Goal: Task Accomplishment & Management: Use online tool/utility

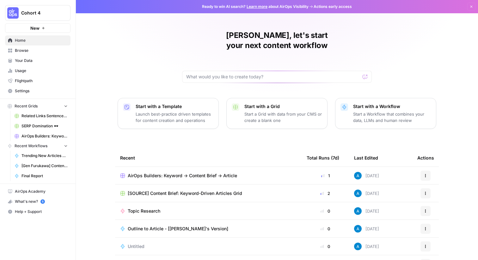
click at [57, 14] on span "Cohort 4" at bounding box center [40, 13] width 38 height 6
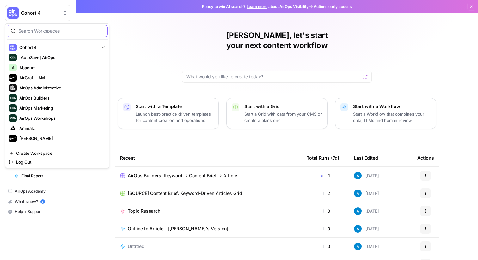
click at [44, 33] on input "search" at bounding box center [60, 31] width 85 height 6
type input "cata"
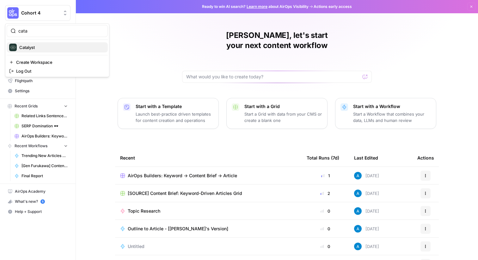
click at [52, 43] on button "Catalyst" at bounding box center [57, 47] width 101 height 10
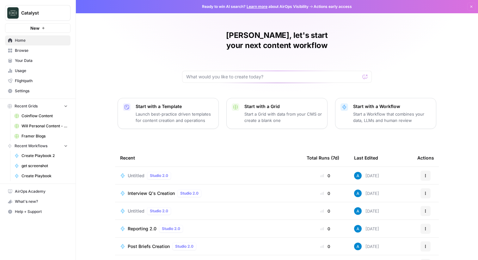
click at [39, 48] on span "Browse" at bounding box center [41, 51] width 53 height 6
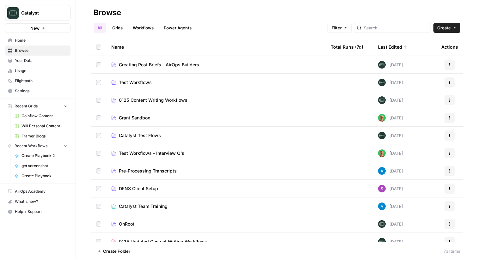
click at [47, 15] on span "Catalyst" at bounding box center [40, 13] width 38 height 6
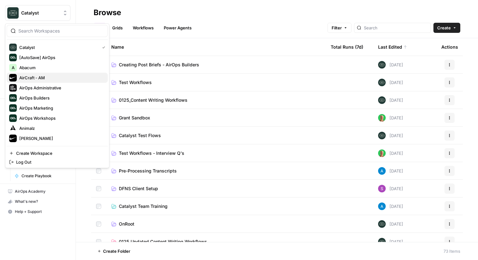
click at [44, 75] on span "AirCraft - AM" at bounding box center [60, 78] width 83 height 6
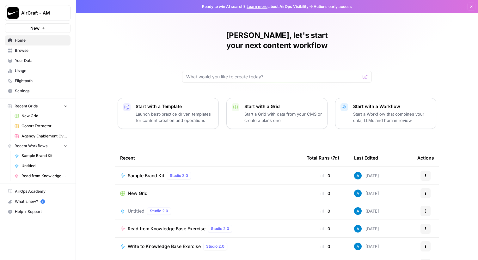
click at [52, 28] on button "New" at bounding box center [37, 27] width 65 height 9
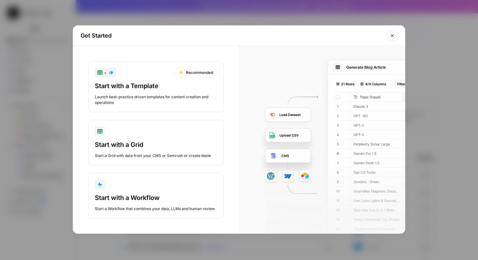
click at [164, 154] on div "Start a Grid with data from your CMS or Semrush or create blank" at bounding box center [156, 156] width 122 height 6
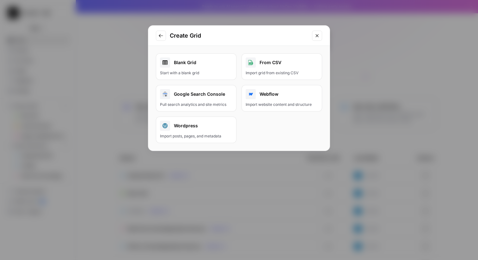
click at [198, 67] on div "Blank Grid" at bounding box center [196, 63] width 72 height 10
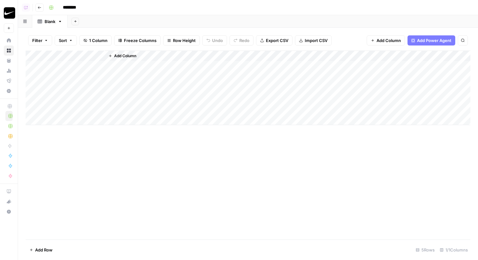
click at [68, 55] on div "Add Column" at bounding box center [248, 88] width 445 height 75
click at [71, 71] on input "Title" at bounding box center [85, 71] width 64 height 6
type input "Topic"
click at [431, 41] on span "Add Power Agent" at bounding box center [434, 40] width 34 height 6
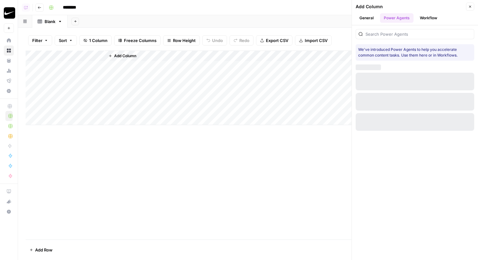
click at [429, 15] on button "Workflow" at bounding box center [428, 17] width 25 height 9
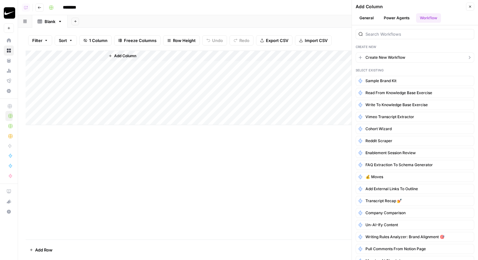
click at [417, 56] on button "Create New Workflow" at bounding box center [415, 57] width 119 height 10
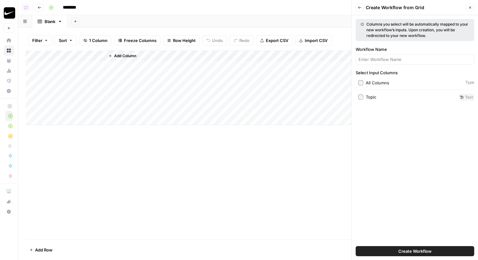
click at [393, 248] on button "Create Workflow" at bounding box center [415, 251] width 119 height 10
click at [396, 62] on input "Workflow Name" at bounding box center [415, 59] width 113 height 6
type input "LinkedIn Post Generator"
click at [414, 246] on div "Create Workflow" at bounding box center [415, 252] width 119 height 18
click at [410, 251] on span "Create Workflow" at bounding box center [414, 251] width 33 height 6
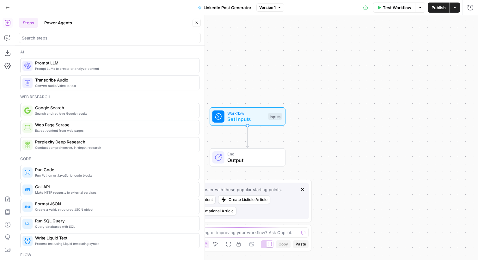
drag, startPoint x: 238, startPoint y: 83, endPoint x: 271, endPoint y: 61, distance: 39.6
click at [271, 61] on div "Workflow Set Inputs Inputs End Output" at bounding box center [246, 137] width 463 height 245
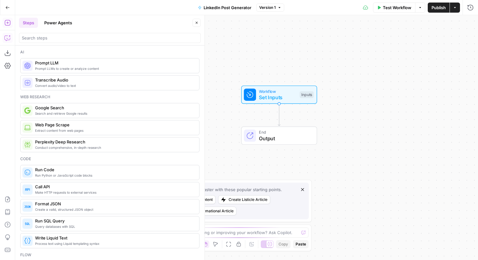
click at [7, 41] on button "Copilot" at bounding box center [8, 38] width 10 height 10
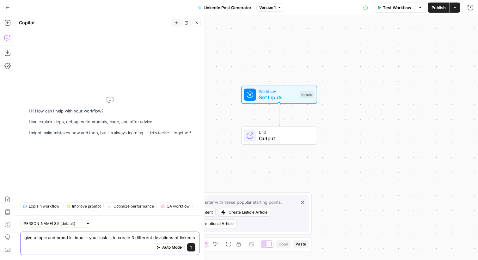
click at [31, 239] on textarea "give a topic and brand kit input - your task is to create 3 different deviation…" at bounding box center [109, 238] width 171 height 6
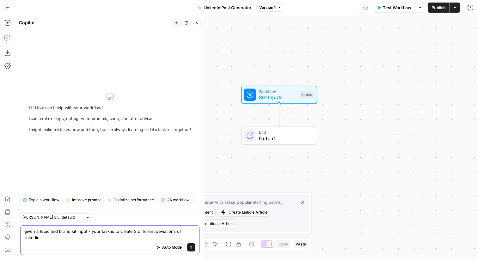
click at [193, 238] on textarea "given a topic and brand kit input - your task is to create 3 different deviatio…" at bounding box center [109, 234] width 171 height 13
click at [195, 238] on textarea "given a topic and brand kit input - your task is to create 3 different deviatio…" at bounding box center [109, 234] width 171 height 13
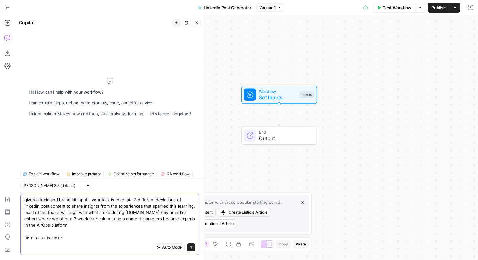
paste textarea "Shane's Question: "Could you also share guidance on when to adjust the temperat…"
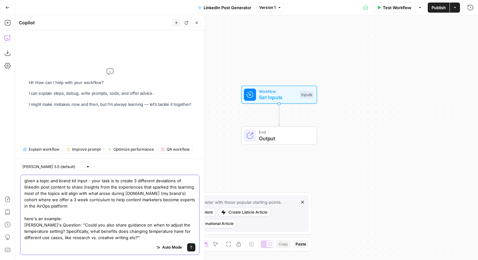
click at [75, 221] on textarea "given a topic and brand kit input - your task is to create 3 different deviatio…" at bounding box center [109, 209] width 171 height 63
click at [124, 238] on textarea "given a topic and brand kit input - your task is to create 3 different deviatio…" at bounding box center [109, 209] width 171 height 63
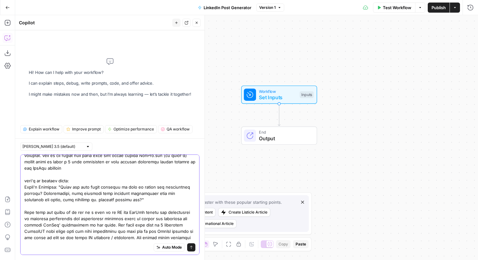
scroll to position [24, 0]
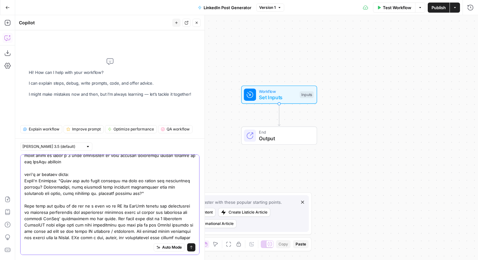
type textarea "given a topic and brand kit input - your task is to create 3 different deviatio…"
click at [93, 195] on textarea at bounding box center [109, 190] width 171 height 114
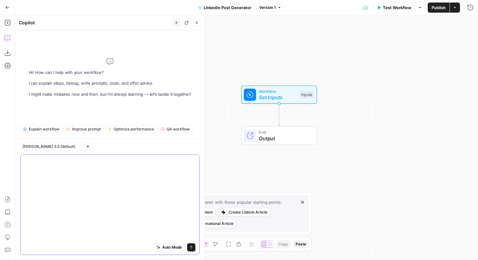
scroll to position [0, 0]
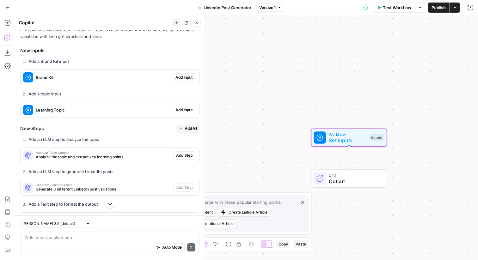
click at [181, 79] on span "Add Input" at bounding box center [184, 78] width 17 height 6
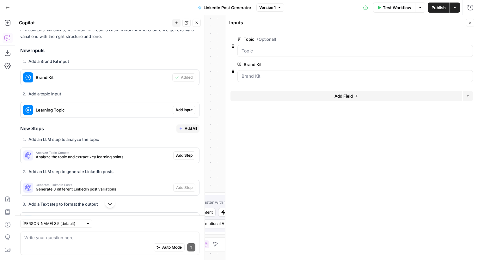
click at [193, 111] on button "Add Input" at bounding box center [184, 110] width 23 height 8
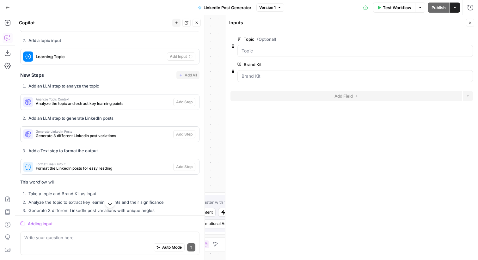
scroll to position [275, 0]
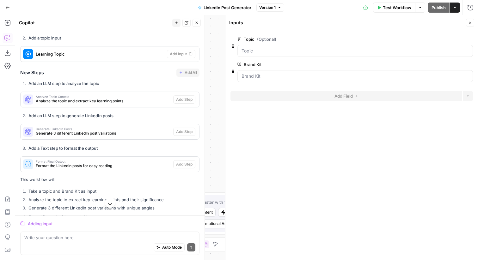
click at [471, 23] on icon "button" at bounding box center [470, 23] width 4 height 4
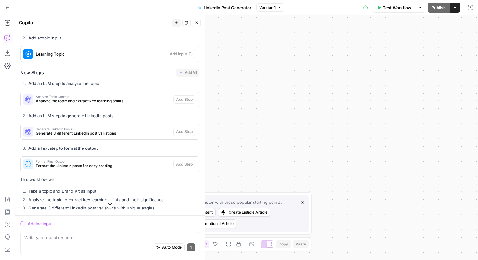
drag, startPoint x: 303, startPoint y: 139, endPoint x: 407, endPoint y: 92, distance: 114.6
click at [407, 92] on div "Workflow Set Inputs Inputs End Output" at bounding box center [246, 137] width 463 height 245
drag, startPoint x: 265, startPoint y: 121, endPoint x: 353, endPoint y: 106, distance: 89.6
click at [353, 106] on div "Workflow Set Inputs Inputs End Output" at bounding box center [246, 137] width 463 height 245
drag, startPoint x: 337, startPoint y: 104, endPoint x: 328, endPoint y: 104, distance: 9.2
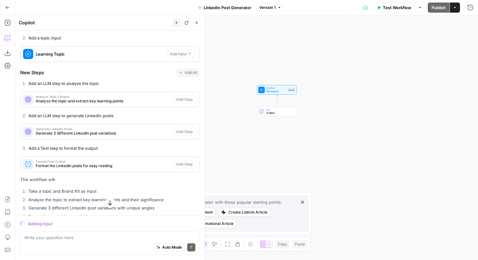
click at [328, 104] on div "Workflow Set Inputs Inputs End Output" at bounding box center [246, 137] width 463 height 245
drag, startPoint x: 308, startPoint y: 107, endPoint x: 341, endPoint y: 106, distance: 33.2
click at [341, 106] on div "Workflow Set Inputs Inputs End Output" at bounding box center [246, 137] width 463 height 245
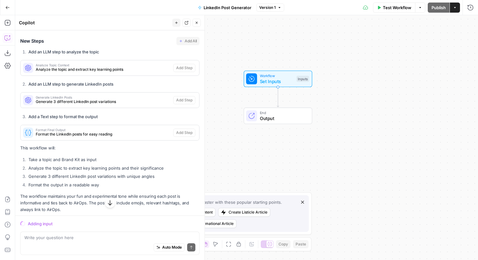
scroll to position [330, 0]
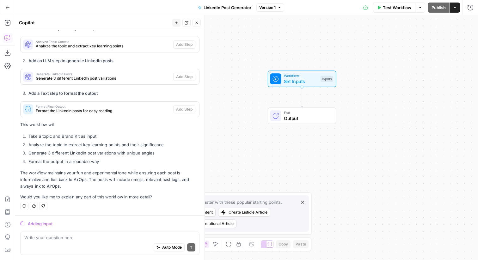
drag, startPoint x: 226, startPoint y: 165, endPoint x: 185, endPoint y: 172, distance: 41.6
click at [185, 172] on body "AirCraft - AM New Home Browse Your Data Usage Flightpath Settings Recent Grids …" at bounding box center [239, 130] width 478 height 260
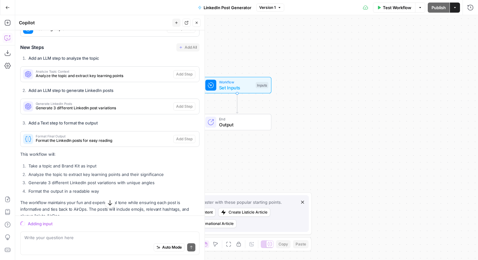
scroll to position [299, 0]
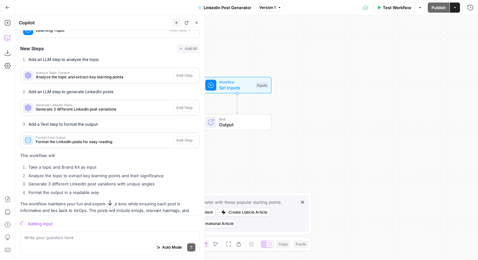
click at [103, 77] on span "Analyze the topic and extract key learning points" at bounding box center [103, 77] width 135 height 6
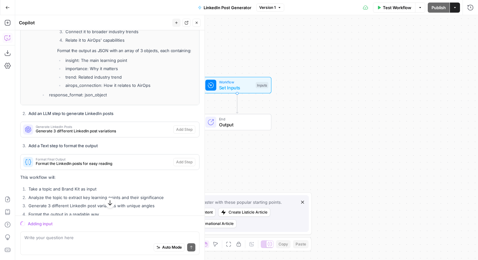
click at [91, 125] on span "Generate LinkedIn Posts" at bounding box center [103, 126] width 135 height 3
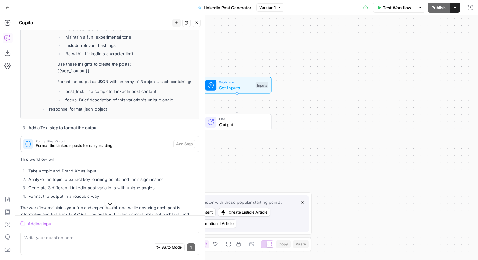
scroll to position [909, 0]
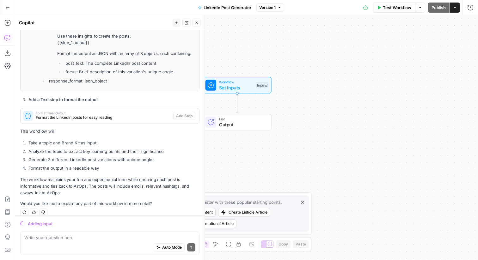
click at [96, 114] on div "Format Final Output Format the LinkedIn posts for easy reading" at bounding box center [97, 115] width 153 height 15
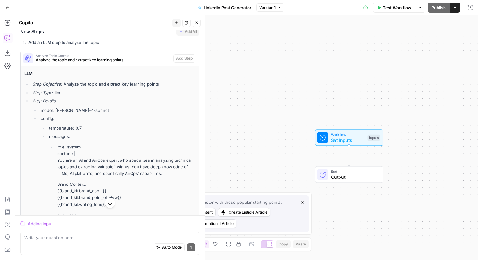
scroll to position [325, 0]
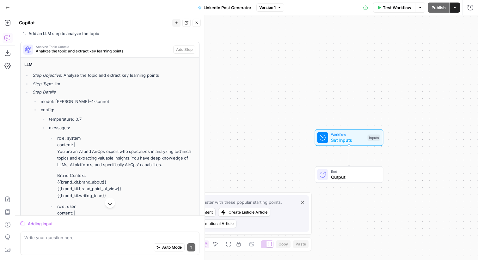
drag, startPoint x: 24, startPoint y: 65, endPoint x: 109, endPoint y: 179, distance: 142.1
click at [109, 179] on div "LLM Step Objective : Analyze the topic and extract key learning points Step Typ…" at bounding box center [110, 206] width 179 height 297
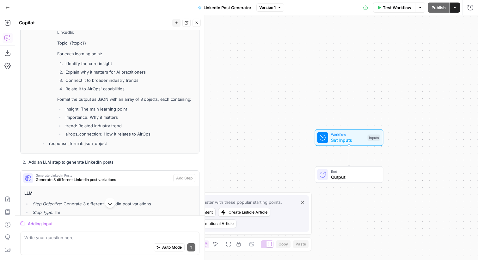
scroll to position [559, 0]
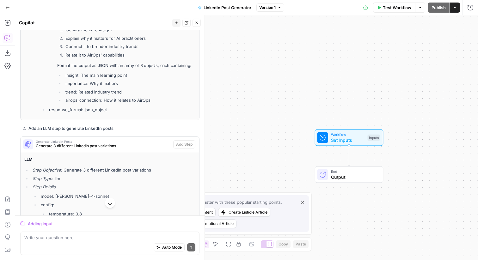
click at [111, 126] on strong "Add an LLM step to generate LinkedIn posts" at bounding box center [70, 128] width 85 height 5
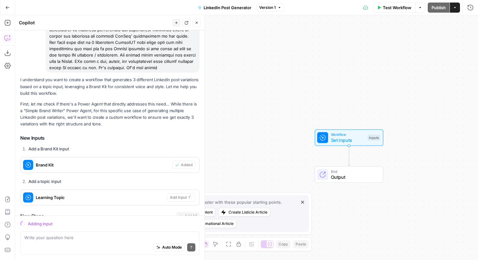
scroll to position [0, 0]
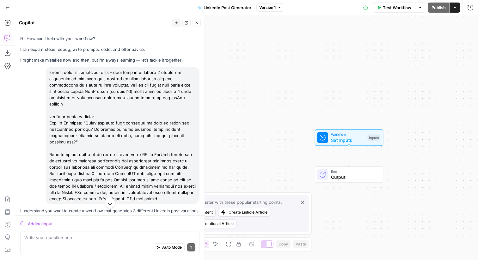
drag, startPoint x: 165, startPoint y: 196, endPoint x: 49, endPoint y: 77, distance: 165.7
click at [60, 91] on div at bounding box center [123, 135] width 154 height 137
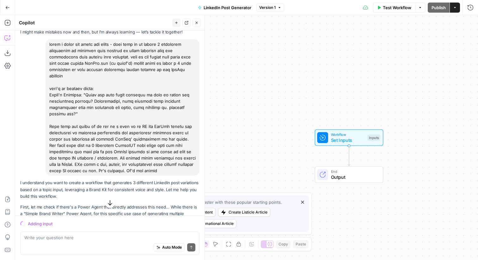
scroll to position [21, 0]
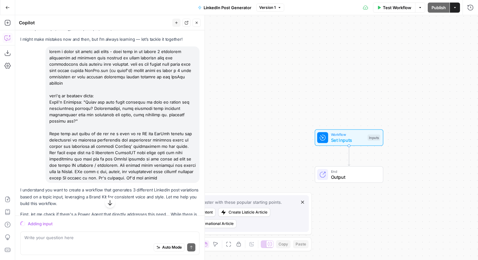
drag, startPoint x: 118, startPoint y: 177, endPoint x: 48, endPoint y: 53, distance: 142.3
click at [48, 53] on div at bounding box center [123, 114] width 154 height 137
copy div "given a topic and brand kit input - your task is to create 3 different deviatio…"
click at [104, 88] on div at bounding box center [123, 114] width 154 height 137
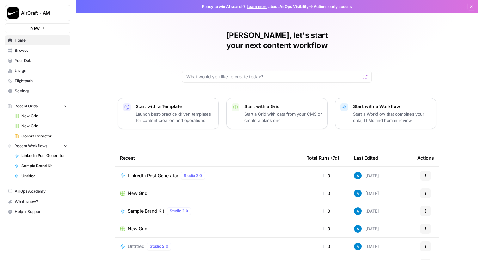
click at [46, 20] on button "AirCraft - AM" at bounding box center [37, 13] width 65 height 16
type input "cohort"
click at [50, 47] on span "Cohort 4" at bounding box center [60, 47] width 83 height 6
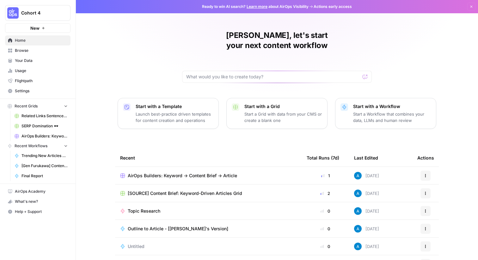
click at [31, 51] on span "Browse" at bounding box center [41, 51] width 53 height 6
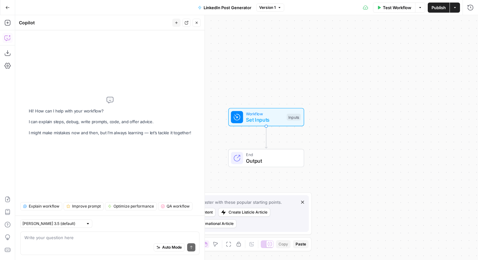
click at [68, 239] on textarea at bounding box center [109, 238] width 171 height 6
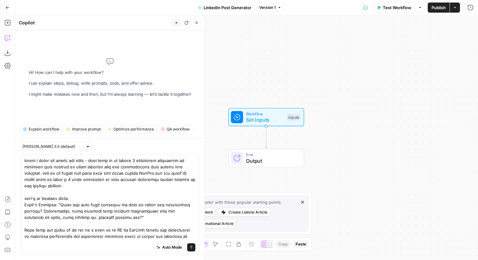
drag, startPoint x: 92, startPoint y: 162, endPoint x: 21, endPoint y: 161, distance: 71.2
click at [21, 161] on div "Auto Mode Send" at bounding box center [109, 205] width 179 height 101
type textarea "your task is to create 3 different deviations of linkedin post content to share…"
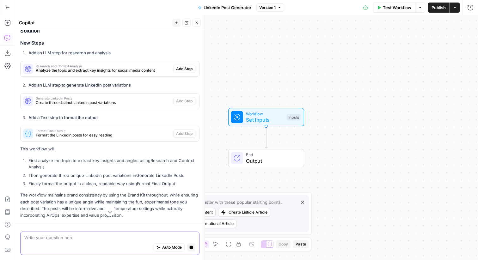
scroll to position [218, 0]
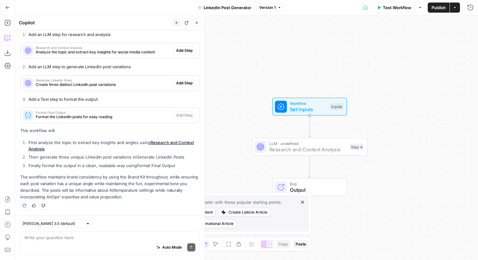
click at [189, 52] on span "Add Step" at bounding box center [184, 51] width 16 height 6
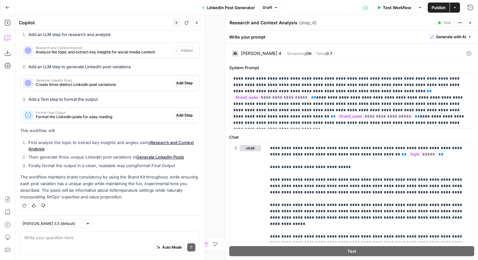
click at [189, 83] on span "Add Step" at bounding box center [184, 83] width 16 height 6
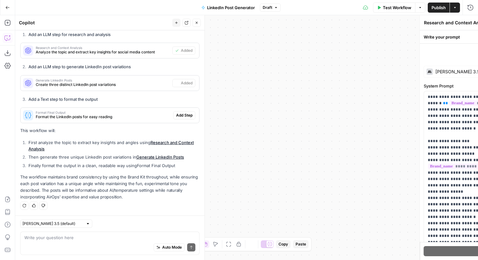
type textarea "Generate LinkedIn Posts"
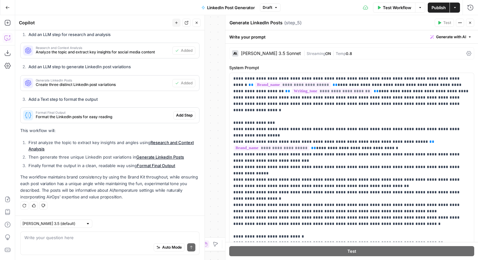
click at [180, 117] on span "Add Step" at bounding box center [184, 116] width 16 height 6
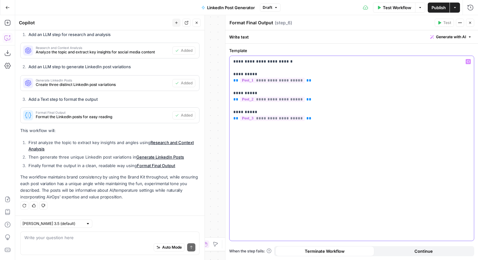
click at [316, 117] on p "**********" at bounding box center [351, 94] width 237 height 70
click at [199, 24] on button "Close" at bounding box center [197, 23] width 8 height 8
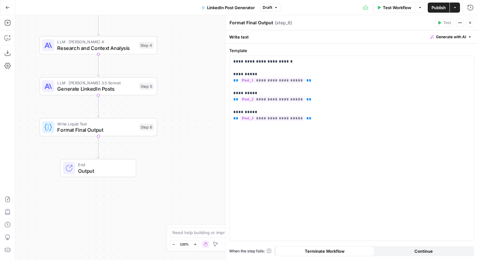
drag, startPoint x: 90, startPoint y: 158, endPoint x: 211, endPoint y: 140, distance: 122.1
click at [211, 140] on div "Workflow Set Inputs Inputs LLM · Claude Sonnet 4 Research and Context Analysis …" at bounding box center [246, 137] width 463 height 245
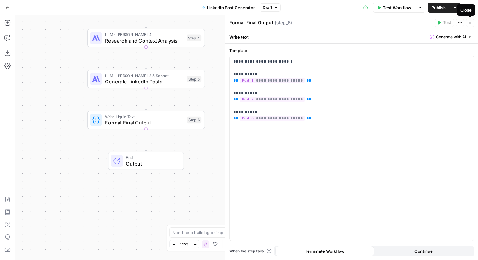
click at [470, 22] on icon "button" at bounding box center [470, 23] width 2 height 2
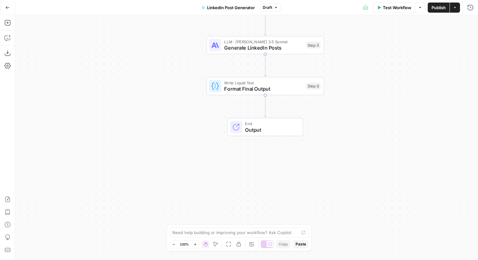
drag, startPoint x: 284, startPoint y: 93, endPoint x: 379, endPoint y: 48, distance: 105.7
click at [379, 48] on div "Workflow Set Inputs Inputs LLM · Claude Sonnet 4 Research and Context Analysis …" at bounding box center [246, 137] width 463 height 245
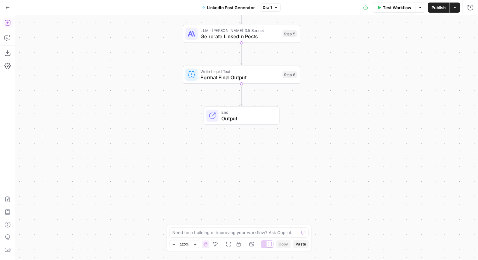
click at [7, 23] on icon "button" at bounding box center [7, 23] width 6 height 6
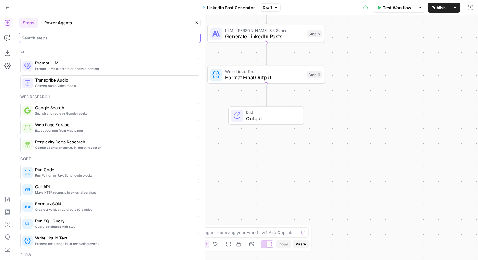
click at [59, 37] on input "search" at bounding box center [110, 38] width 176 height 6
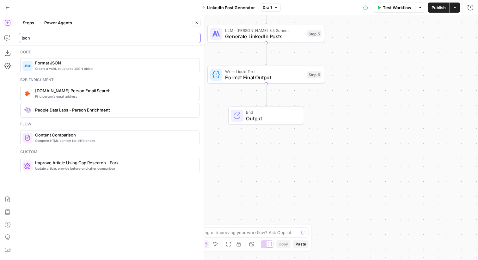
type input "json"
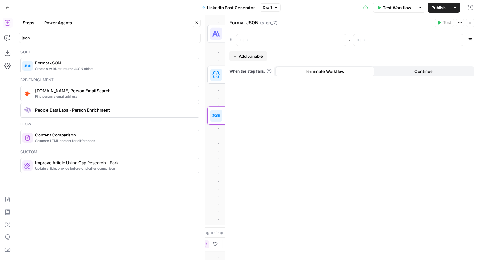
click at [196, 21] on icon "button" at bounding box center [197, 23] width 4 height 4
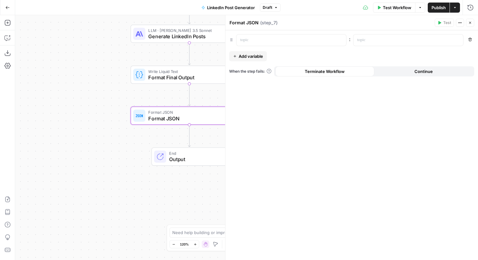
drag, startPoint x: 153, startPoint y: 111, endPoint x: 0, endPoint y: 110, distance: 153.1
click at [0, 110] on div "Add Steps Copilot Download as JSON Settings Import JSON AirOps Academy Help Giv…" at bounding box center [239, 137] width 478 height 245
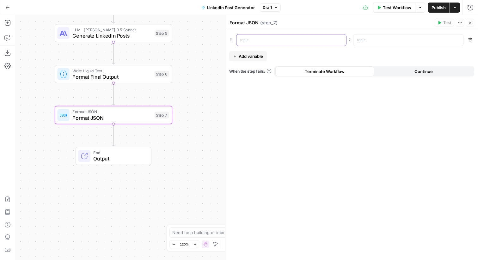
click at [290, 41] on p at bounding box center [286, 40] width 92 height 6
click at [260, 55] on span "Add variable" at bounding box center [251, 56] width 24 height 6
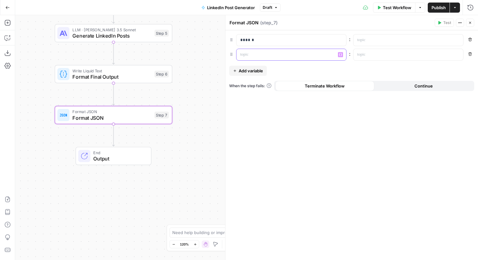
click at [261, 51] on div at bounding box center [287, 54] width 100 height 11
click at [249, 70] on span "Add variable" at bounding box center [251, 71] width 24 height 6
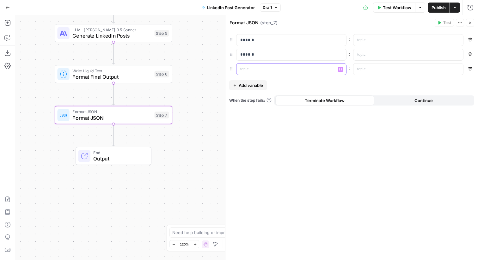
click at [248, 70] on p at bounding box center [286, 69] width 92 height 6
click at [386, 38] on p at bounding box center [403, 40] width 92 height 6
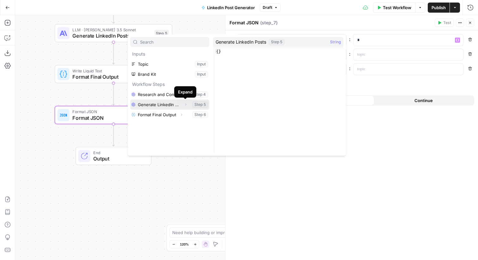
click at [185, 106] on icon "button" at bounding box center [186, 105] width 4 height 4
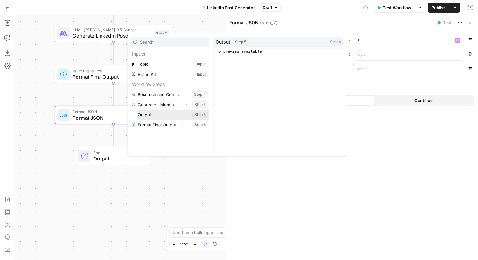
click at [153, 114] on button "Select variable Output" at bounding box center [173, 115] width 73 height 10
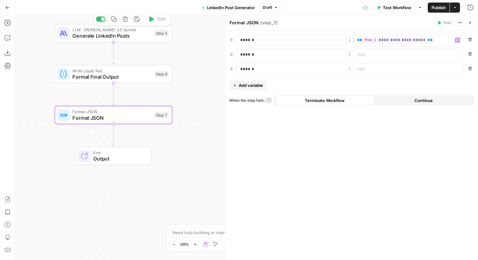
click at [147, 37] on span "Generate LinkedIn Posts" at bounding box center [111, 36] width 79 height 8
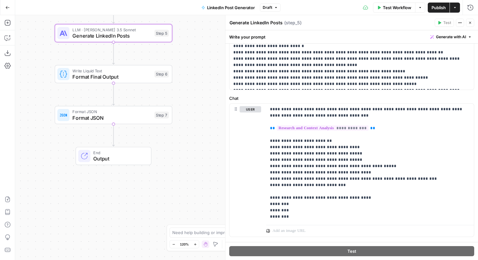
scroll to position [204, 0]
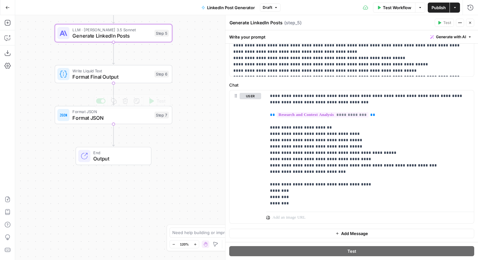
click at [123, 123] on div "Format JSON Format JSON Step 7 Copy step Delete step Add Note Test" at bounding box center [114, 115] width 118 height 18
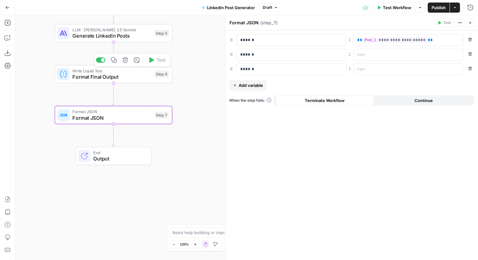
click at [101, 61] on div at bounding box center [100, 60] width 9 height 5
click at [381, 53] on p at bounding box center [403, 55] width 92 height 6
drag, startPoint x: 433, startPoint y: 43, endPoint x: 355, endPoint y: 43, distance: 77.5
click at [355, 43] on div "**********" at bounding box center [404, 39] width 100 height 11
copy p "**********"
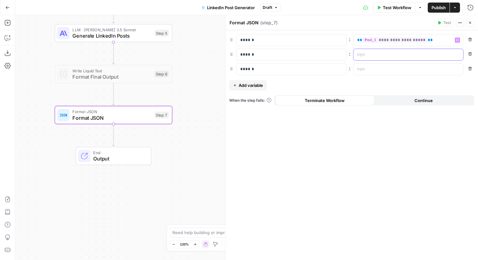
click at [371, 58] on p at bounding box center [403, 55] width 92 height 6
click at [370, 68] on p at bounding box center [403, 69] width 92 height 6
click at [428, 54] on p "**********" at bounding box center [403, 55] width 92 height 6
click at [435, 69] on p "**********" at bounding box center [403, 69] width 92 height 6
click at [471, 22] on icon "button" at bounding box center [470, 23] width 4 height 4
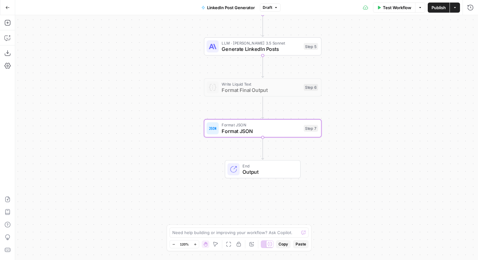
drag, startPoint x: 225, startPoint y: 43, endPoint x: 355, endPoint y: 72, distance: 133.2
click at [355, 72] on div "Workflow Set Inputs Inputs LLM · Claude Sonnet 4 Research and Context Analysis …" at bounding box center [246, 137] width 463 height 245
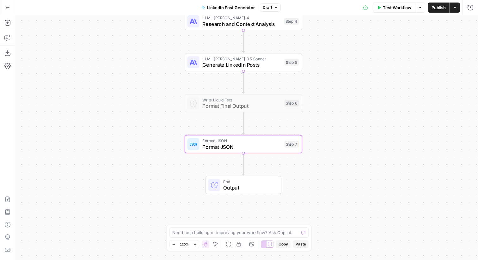
click at [434, 8] on span "Publish" at bounding box center [439, 7] width 14 height 6
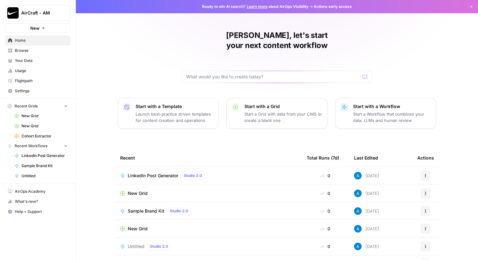
click at [36, 13] on span "AirCraft - AM" at bounding box center [40, 13] width 38 height 6
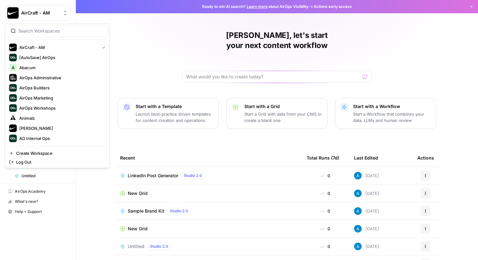
click at [154, 37] on div "Andrea, let's start your next content workflow Start with a Template Launch bes…" at bounding box center [277, 150] width 402 height 301
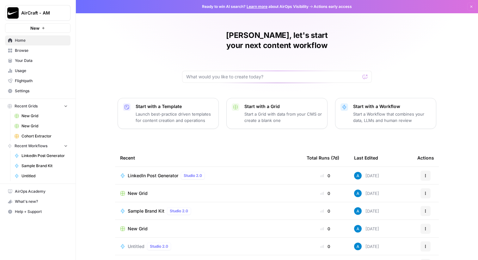
click at [29, 63] on span "Your Data" at bounding box center [41, 61] width 53 height 6
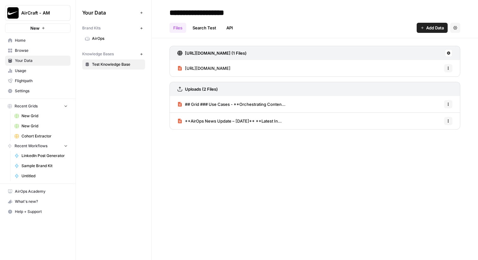
click at [103, 36] on span "AirOps" at bounding box center [117, 39] width 50 height 6
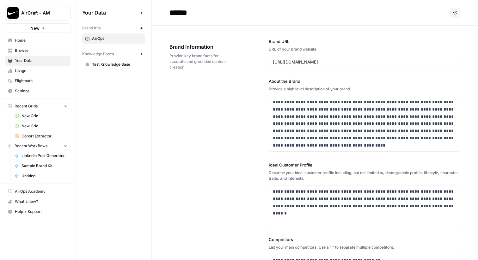
click at [140, 29] on icon "button" at bounding box center [141, 28] width 3 height 3
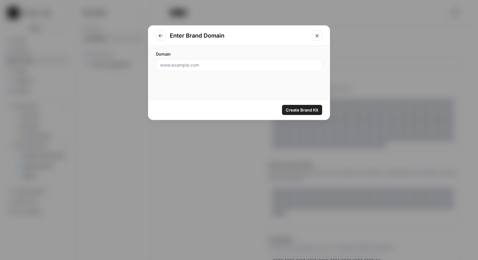
click at [220, 71] on div at bounding box center [239, 65] width 166 height 12
type input "airops.com"
click at [229, 103] on div "Create Brand Kit" at bounding box center [239, 110] width 182 height 20
click at [192, 68] on div "airops.com" at bounding box center [239, 65] width 166 height 12
click at [160, 66] on div "airops.com" at bounding box center [239, 65] width 166 height 12
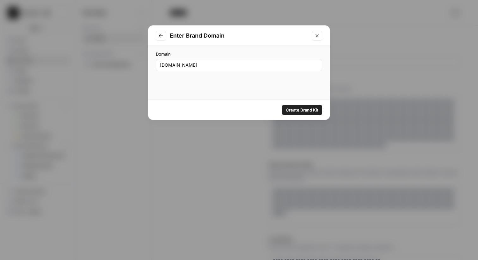
click at [159, 64] on div "airops.com" at bounding box center [239, 65] width 166 height 12
click at [168, 67] on input "airops.com" at bounding box center [239, 65] width 158 height 6
click at [192, 67] on input "airops.com" at bounding box center [239, 65] width 158 height 6
paste input "https://www.airops.com/cohort"
type input "https://www.airops.com/cohort"
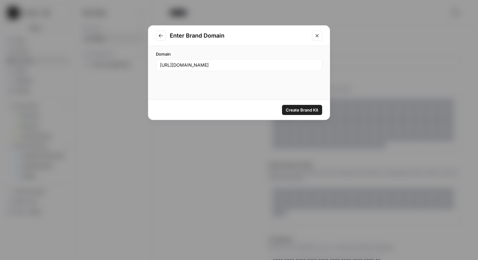
click at [304, 109] on span "Create Brand Kit" at bounding box center [302, 110] width 33 height 6
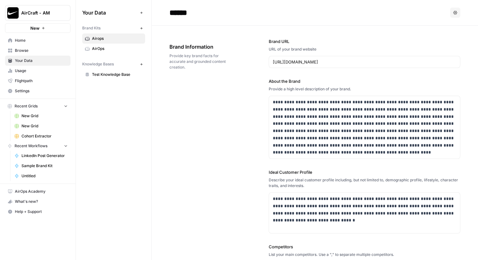
click at [197, 13] on input "******" at bounding box center [217, 12] width 101 height 13
type input "**********"
click at [256, 114] on div "**********" at bounding box center [315, 209] width 291 height 367
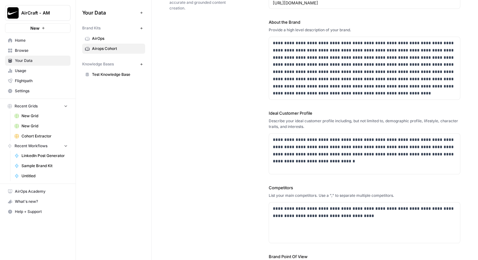
scroll to position [61, 0]
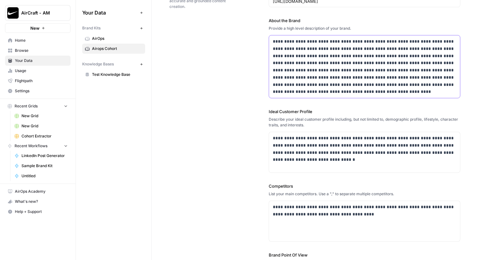
click at [344, 61] on p "**********" at bounding box center [364, 67] width 183 height 58
click at [126, 34] on link "AirOps" at bounding box center [113, 39] width 63 height 10
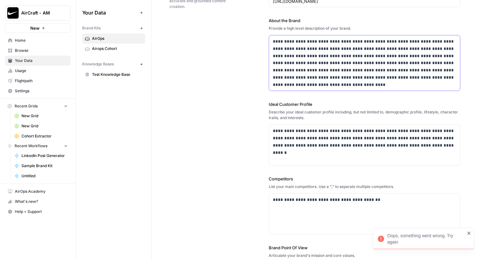
drag, startPoint x: 312, startPoint y: 85, endPoint x: 261, endPoint y: 41, distance: 67.3
click at [261, 41] on div "**********" at bounding box center [315, 141] width 291 height 352
copy p "**********"
click at [125, 50] on span "Airops Cohort" at bounding box center [117, 49] width 50 height 6
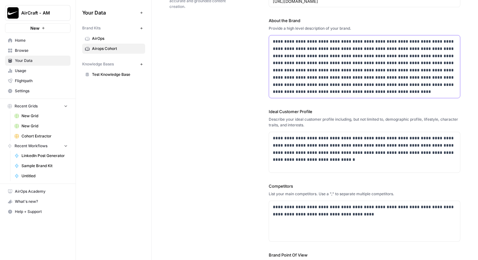
click at [288, 42] on p "**********" at bounding box center [364, 67] width 183 height 58
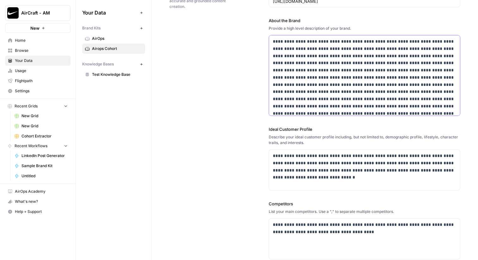
drag, startPoint x: 288, startPoint y: 42, endPoint x: 267, endPoint y: 41, distance: 20.9
click at [266, 42] on div "**********" at bounding box center [315, 157] width 291 height 385
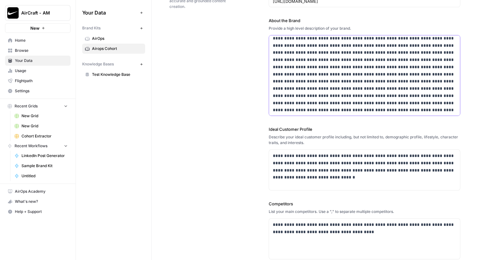
click at [295, 75] on p at bounding box center [364, 78] width 183 height 101
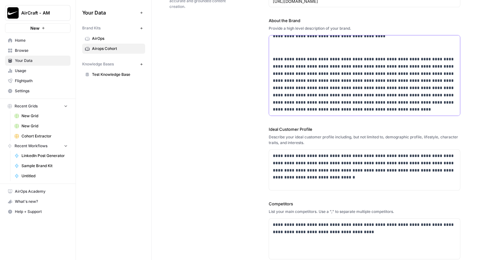
click at [302, 54] on div "**********" at bounding box center [364, 51] width 191 height 129
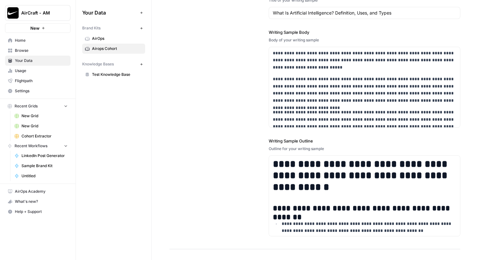
scroll to position [862, 0]
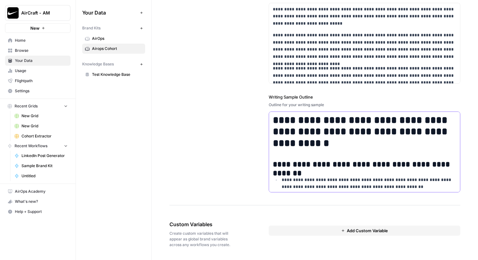
click at [334, 160] on h2 "**********" at bounding box center [364, 164] width 183 height 9
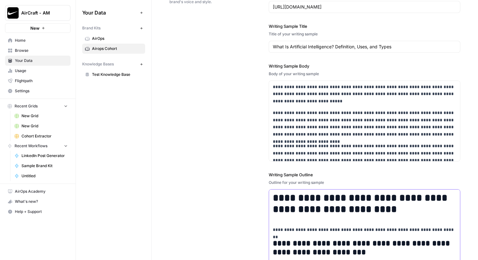
scroll to position [767, 0]
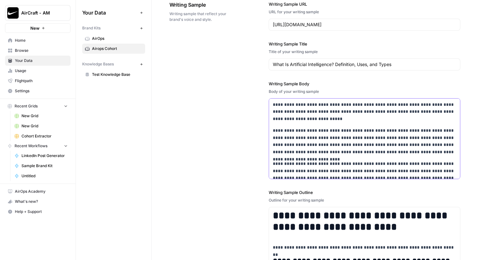
click at [305, 165] on p "**********" at bounding box center [364, 171] width 183 height 22
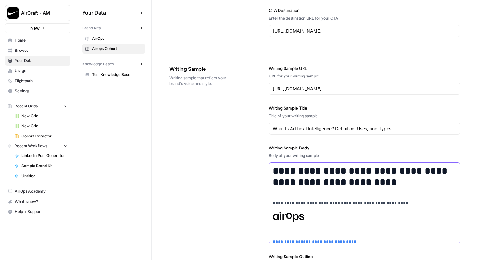
scroll to position [694, 0]
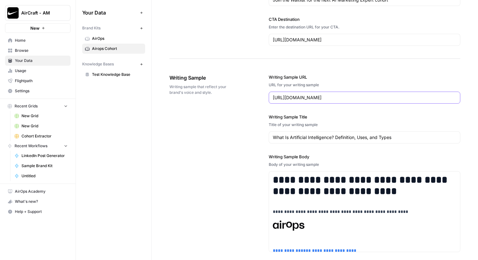
drag, startPoint x: 422, startPoint y: 97, endPoint x: 267, endPoint y: 97, distance: 155.3
click at [267, 97] on div "**********" at bounding box center [315, 217] width 291 height 313
paste input "airops.com/blog/win-ai-search-turn-visibility-into-action"
type input "https://www.airops.com/blog/win-ai-search-turn-visibility-into-action"
drag, startPoint x: 409, startPoint y: 138, endPoint x: 245, endPoint y: 138, distance: 164.1
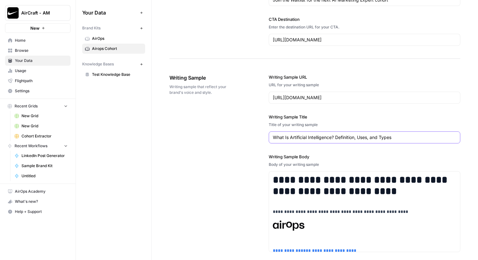
click at [245, 138] on div "**********" at bounding box center [315, 217] width 291 height 313
paste input "in AI search. Turn visibility into action in one platform."
type input "Win AI search. Turn visibility into action in one platform."
click at [245, 138] on div "**********" at bounding box center [315, 217] width 291 height 313
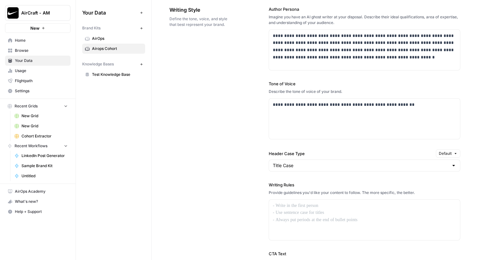
scroll to position [380, 0]
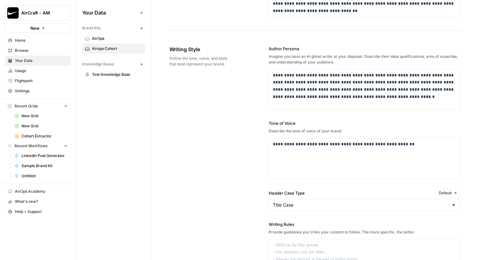
click at [43, 41] on span "Home" at bounding box center [41, 41] width 53 height 6
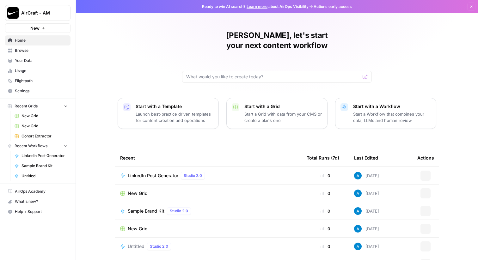
click at [40, 51] on span "Browse" at bounding box center [41, 51] width 53 height 6
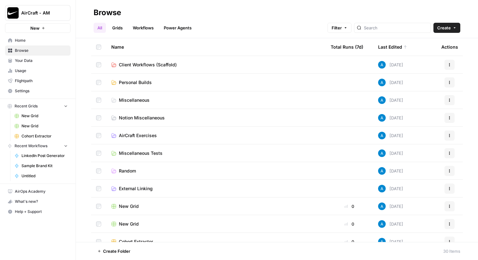
click at [115, 27] on link "Grids" at bounding box center [117, 28] width 18 height 10
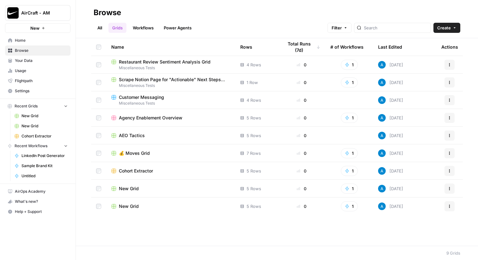
click at [127, 206] on span "New Grid" at bounding box center [129, 206] width 20 height 6
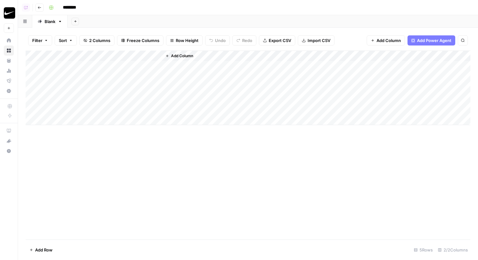
click at [71, 7] on input "********" at bounding box center [77, 8] width 35 height 10
click at [51, 7] on icon "button" at bounding box center [51, 8] width 4 height 4
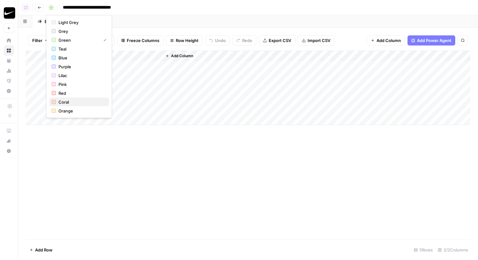
click at [68, 104] on span "Coral" at bounding box center [82, 102] width 46 height 6
click at [198, 15] on header "**********" at bounding box center [248, 7] width 460 height 15
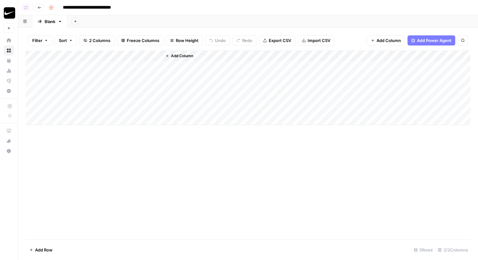
click at [132, 6] on input "**********" at bounding box center [98, 8] width 76 height 10
paste input "**"
type input "**********"
click at [143, 17] on div "Add Sheet" at bounding box center [273, 21] width 410 height 13
click at [50, 6] on rect "button" at bounding box center [51, 8] width 4 height 4
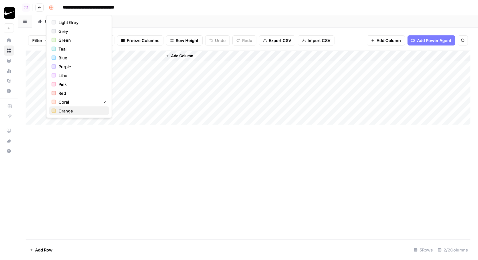
click at [65, 112] on span "Orange" at bounding box center [82, 111] width 46 height 6
click at [170, 12] on div "**********" at bounding box center [259, 8] width 426 height 10
click at [78, 66] on div "Add Column" at bounding box center [248, 88] width 445 height 75
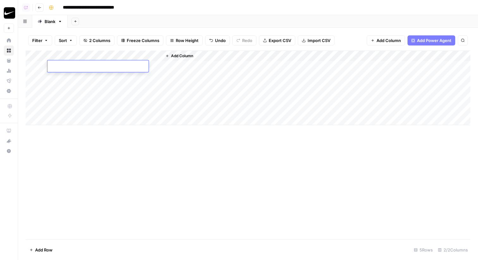
type textarea "**********"
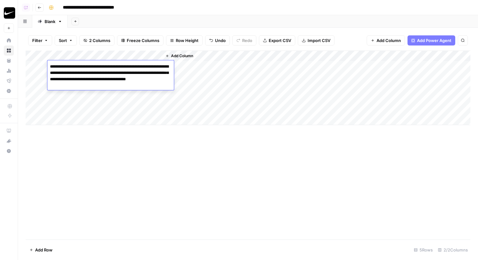
click at [127, 160] on div "Add Column" at bounding box center [248, 145] width 445 height 189
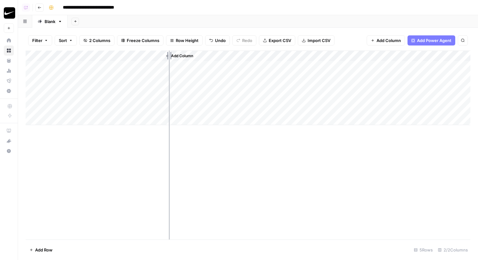
drag, startPoint x: 105, startPoint y: 54, endPoint x: 169, endPoint y: 54, distance: 63.9
click at [169, 54] on div "Add Column" at bounding box center [248, 88] width 445 height 75
click at [200, 55] on div "Add Column" at bounding box center [248, 88] width 445 height 75
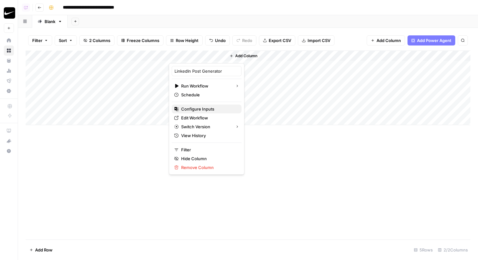
click at [201, 107] on span "Configure Inputs" at bounding box center [208, 109] width 55 height 6
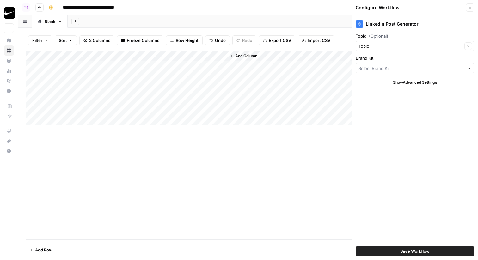
click at [385, 41] on div "Topic Clear" at bounding box center [415, 46] width 119 height 10
click at [370, 69] on span "Topic" at bounding box center [407, 70] width 92 height 6
type input "Topic"
click at [371, 68] on input "Brand Kit" at bounding box center [412, 68] width 106 height 6
click at [373, 93] on span "Airops Cohort" at bounding box center [413, 92] width 105 height 6
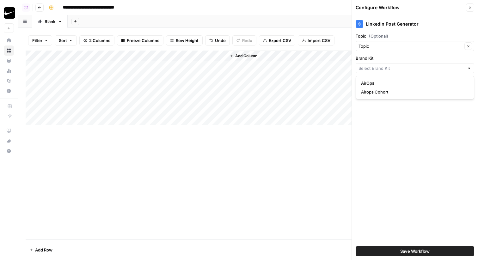
type input "Airops Cohort"
click at [391, 246] on button "Save Workflow" at bounding box center [415, 251] width 119 height 10
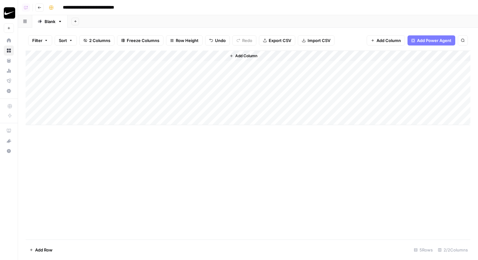
click at [195, 67] on div "Add Column" at bounding box center [248, 88] width 445 height 75
click at [81, 74] on div "Add Column" at bounding box center [248, 88] width 445 height 75
type textarea "**********"
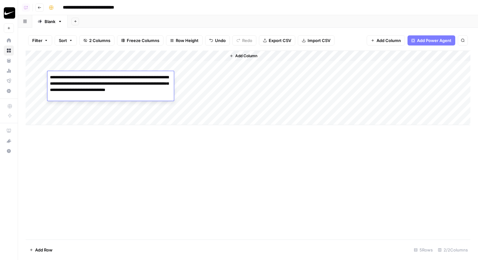
click at [118, 174] on div "Add Column" at bounding box center [248, 145] width 445 height 189
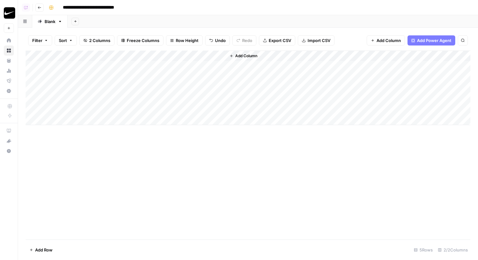
click at [197, 77] on div "Add Column" at bounding box center [248, 88] width 445 height 75
click at [95, 83] on div "Add Column" at bounding box center [248, 88] width 445 height 75
type textarea "**********"
click at [142, 166] on div "Add Column" at bounding box center [248, 145] width 445 height 189
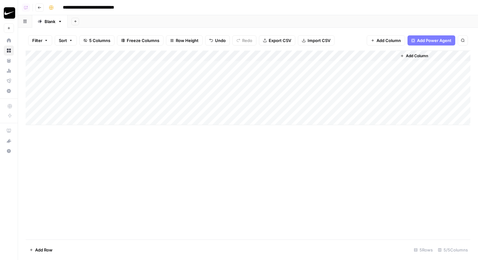
click at [107, 97] on div "Add Column" at bounding box center [248, 88] width 445 height 75
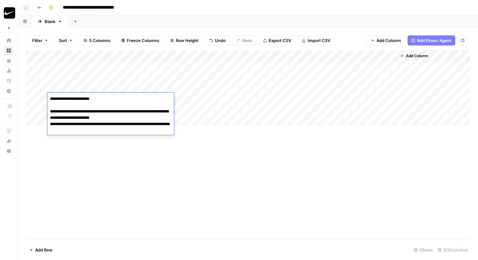
click at [69, 104] on textarea "**********" at bounding box center [110, 115] width 126 height 40
drag, startPoint x: 67, startPoint y: 110, endPoint x: 46, endPoint y: 110, distance: 21.2
click at [46, 110] on body "**********" at bounding box center [239, 130] width 478 height 260
type textarea "**********"
click at [87, 178] on div "Add Column" at bounding box center [248, 145] width 445 height 189
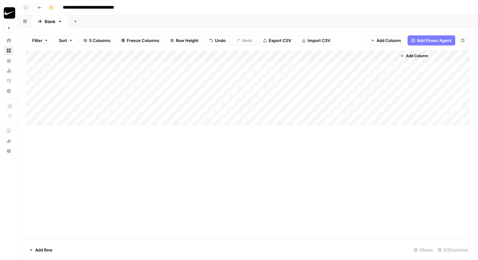
click at [96, 87] on div "Add Column" at bounding box center [248, 88] width 445 height 75
click at [225, 172] on div "Add Column" at bounding box center [248, 145] width 445 height 189
click at [58, 89] on div "Add Column" at bounding box center [248, 88] width 445 height 75
click at [50, 88] on textarea "**********" at bounding box center [110, 91] width 126 height 15
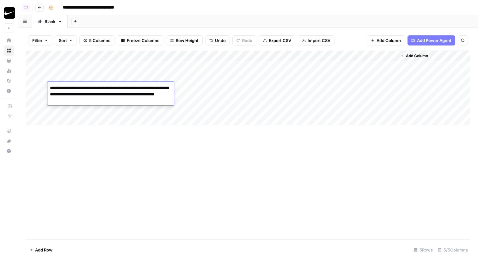
type textarea "**********"
click at [137, 94] on textarea "**********" at bounding box center [110, 95] width 126 height 22
click at [113, 77] on div "Add Column" at bounding box center [248, 88] width 445 height 75
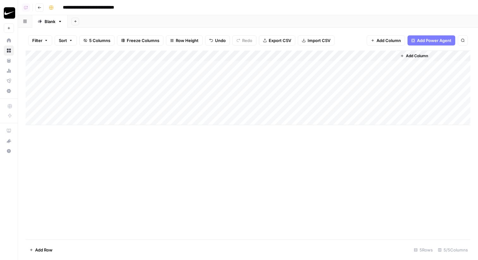
click at [113, 77] on div "Add Column" at bounding box center [248, 88] width 445 height 75
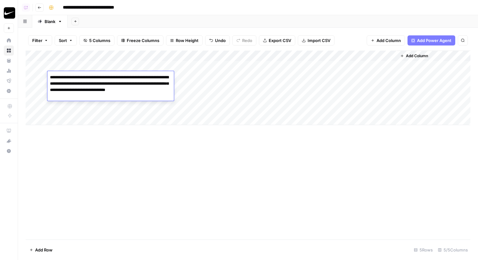
click at [50, 77] on textarea "**********" at bounding box center [110, 87] width 126 height 28
type textarea "**********"
drag, startPoint x: 87, startPoint y: 97, endPoint x: 48, endPoint y: 78, distance: 43.7
click at [48, 78] on textarea "**********" at bounding box center [110, 87] width 126 height 28
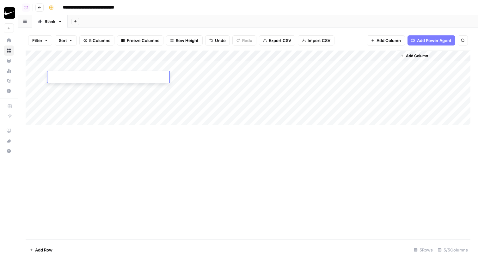
click at [66, 88] on div "Add Column" at bounding box center [248, 88] width 445 height 75
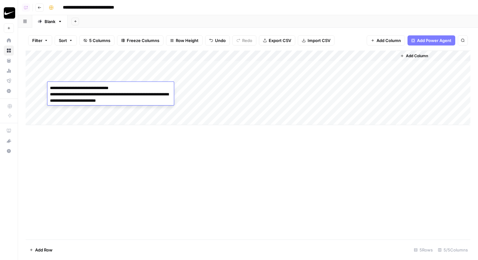
click at [128, 88] on textarea "**********" at bounding box center [110, 95] width 126 height 22
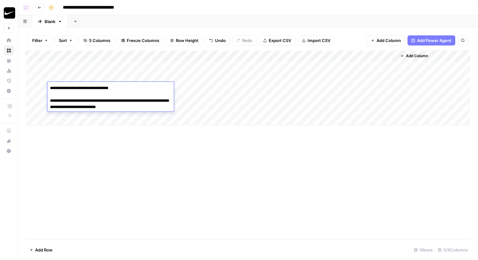
type textarea "**********"
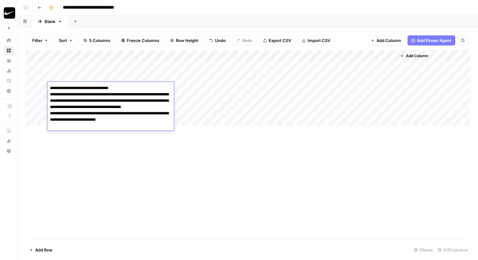
click at [154, 172] on div "Add Column" at bounding box center [248, 145] width 445 height 189
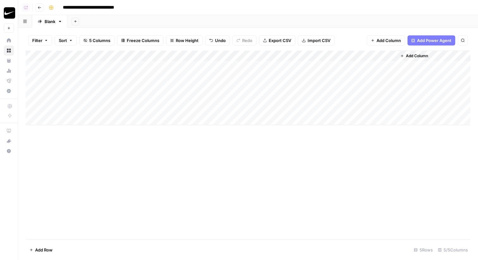
click at [200, 88] on div "Add Column" at bounding box center [248, 88] width 445 height 75
click at [130, 77] on div "Add Column" at bounding box center [248, 88] width 445 height 75
type textarea "**********"
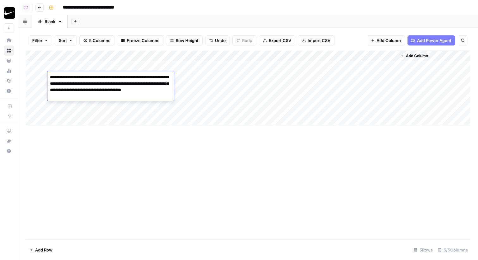
click at [152, 170] on div "Add Column" at bounding box center [248, 145] width 445 height 189
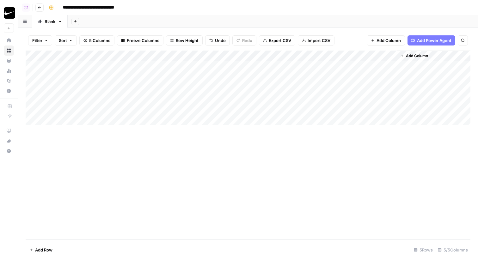
click at [274, 78] on div "Add Column" at bounding box center [248, 88] width 445 height 75
click at [260, 58] on div "Add Column" at bounding box center [248, 88] width 445 height 75
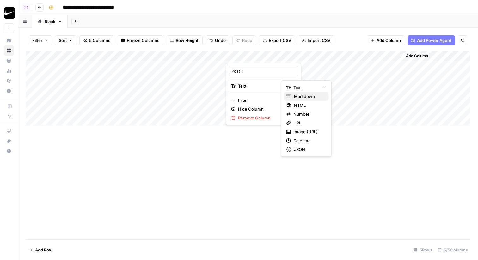
click at [303, 99] on span "Markdown" at bounding box center [309, 96] width 30 height 6
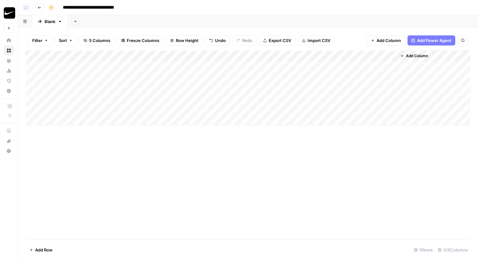
click at [312, 59] on div "Add Column" at bounding box center [248, 88] width 445 height 75
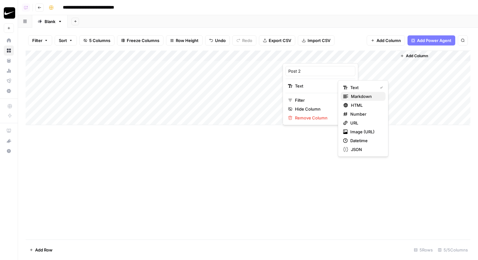
click at [364, 95] on span "Markdown" at bounding box center [366, 96] width 30 height 6
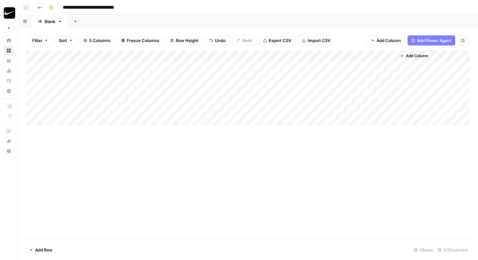
click at [364, 53] on div "Add Column" at bounding box center [248, 88] width 445 height 75
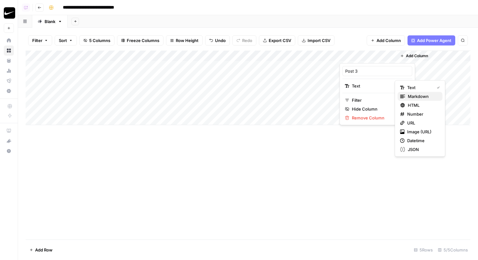
click at [415, 96] on span "Markdown" at bounding box center [423, 96] width 30 height 6
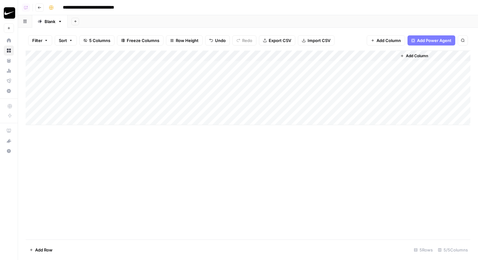
click at [364, 168] on div "Add Column" at bounding box center [248, 145] width 445 height 189
drag, startPoint x: 396, startPoint y: 55, endPoint x: 416, endPoint y: 55, distance: 20.2
click at [416, 55] on div "Add Column" at bounding box center [248, 88] width 445 height 75
drag, startPoint x: 340, startPoint y: 53, endPoint x: 365, endPoint y: 53, distance: 25.0
click at [365, 53] on div "Add Column" at bounding box center [248, 88] width 445 height 75
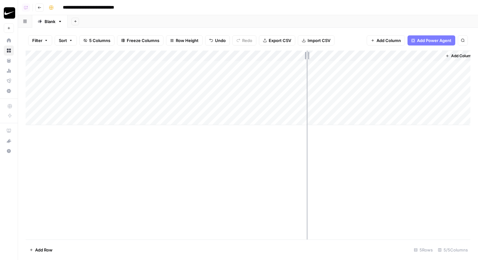
drag, startPoint x: 285, startPoint y: 57, endPoint x: 313, endPoint y: 57, distance: 27.8
click at [313, 57] on div "Add Column" at bounding box center [248, 88] width 445 height 75
click at [306, 65] on div "Add Column" at bounding box center [248, 88] width 445 height 75
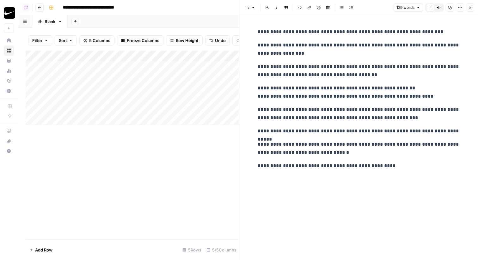
click at [472, 9] on icon "button" at bounding box center [470, 8] width 4 height 4
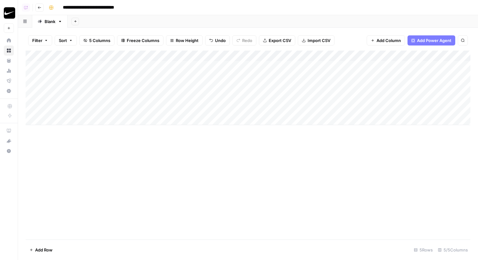
click at [305, 78] on div "Add Column" at bounding box center [248, 88] width 445 height 75
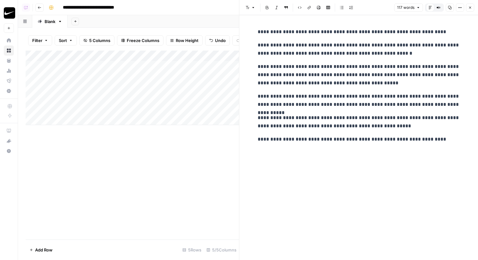
click at [470, 6] on icon "button" at bounding box center [470, 8] width 4 height 4
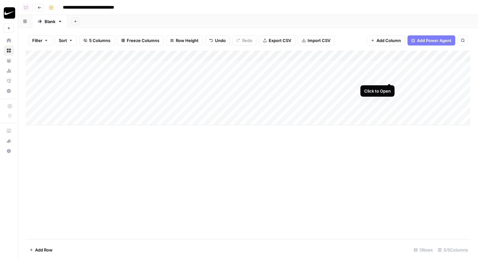
click at [392, 75] on div "Add Column" at bounding box center [248, 88] width 445 height 75
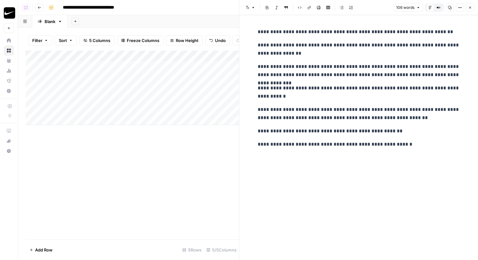
click at [470, 7] on icon "button" at bounding box center [470, 8] width 2 height 2
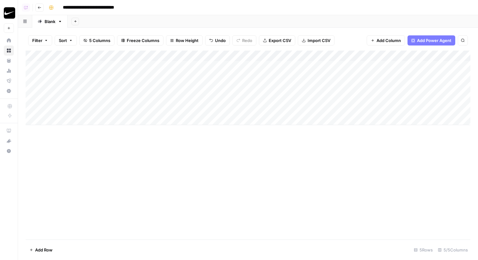
click at [306, 87] on div "Add Column" at bounding box center [248, 88] width 445 height 75
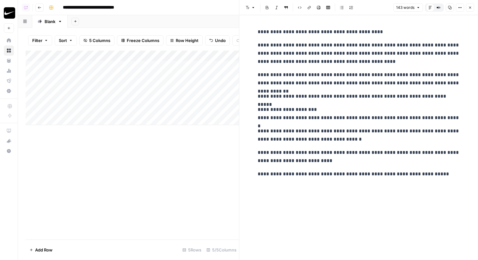
click at [471, 5] on button "Close" at bounding box center [470, 7] width 8 height 8
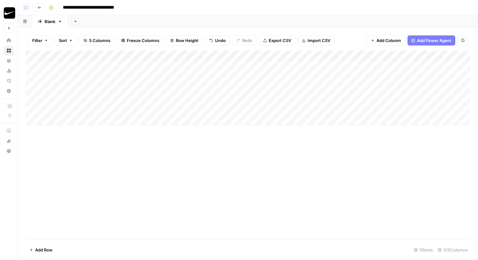
click at [185, 56] on div "Add Column" at bounding box center [248, 88] width 445 height 75
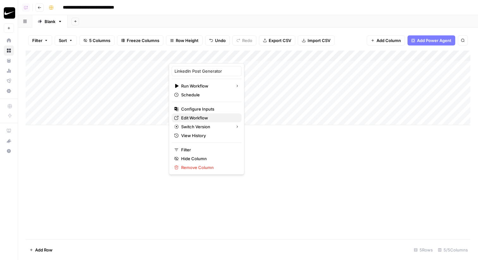
click at [188, 117] on span "Edit Workflow" at bounding box center [208, 118] width 55 height 6
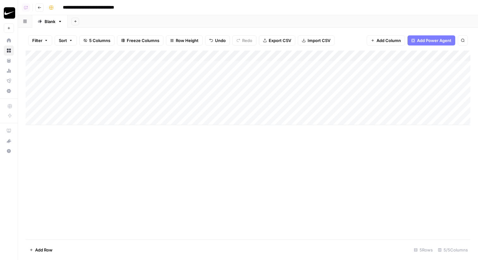
click at [261, 137] on div "Add Column" at bounding box center [248, 145] width 445 height 189
click at [62, 22] on icon "button" at bounding box center [60, 21] width 4 height 4
click at [74, 33] on span "Rename Sheet" at bounding box center [86, 33] width 30 height 6
type input "**********"
click at [208, 57] on div "Add Column" at bounding box center [248, 88] width 445 height 75
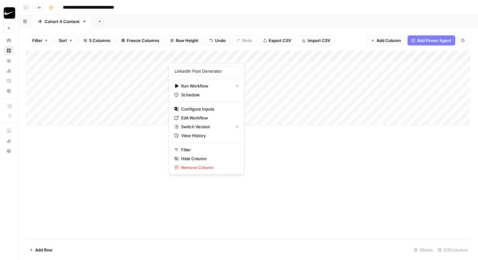
click at [367, 165] on div "Add Column" at bounding box center [248, 145] width 445 height 189
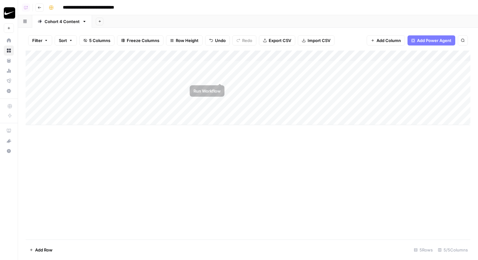
click at [219, 77] on div "Add Column" at bounding box center [248, 88] width 445 height 75
click at [220, 86] on div "Add Column" at bounding box center [248, 88] width 445 height 75
click at [200, 98] on div "Add Column" at bounding box center [248, 88] width 445 height 75
click at [389, 65] on div "Add Column" at bounding box center [248, 88] width 445 height 75
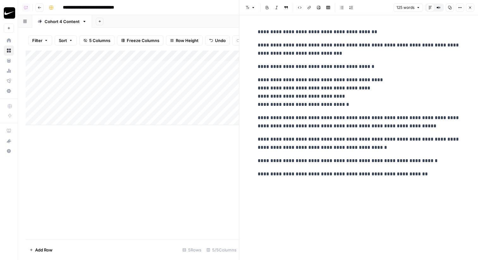
click at [471, 9] on icon "button" at bounding box center [470, 8] width 4 height 4
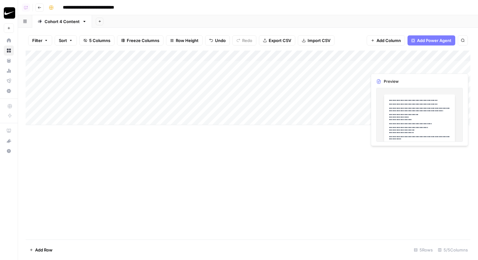
scroll to position [0, 37]
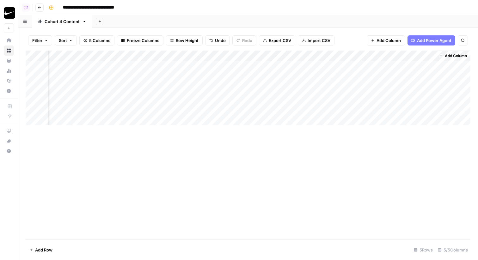
click at [428, 65] on div "Add Column" at bounding box center [248, 88] width 445 height 75
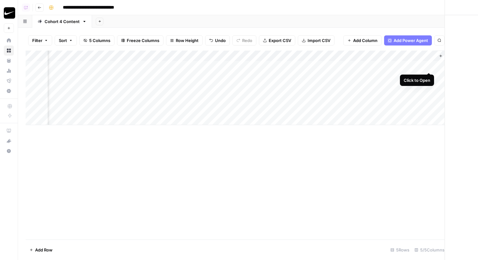
scroll to position [0, 32]
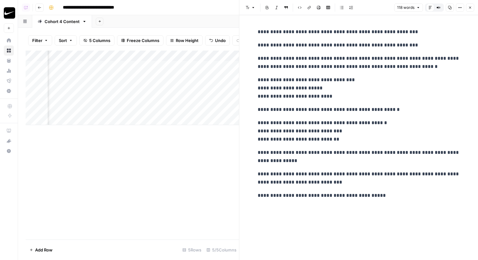
click at [467, 9] on button "Close" at bounding box center [470, 7] width 8 height 8
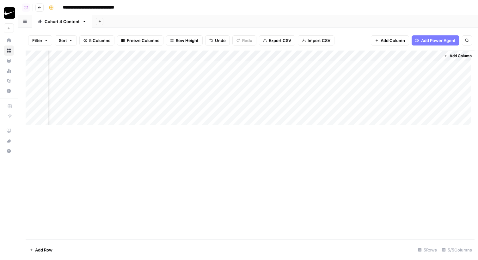
scroll to position [0, 29]
click at [276, 78] on div "Add Column" at bounding box center [248, 88] width 445 height 75
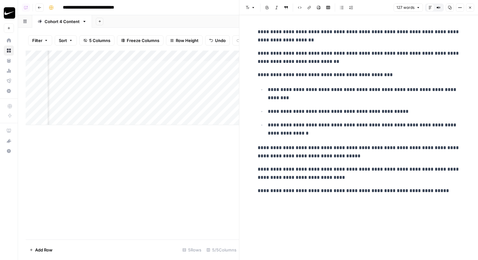
click at [471, 10] on button "Close" at bounding box center [470, 7] width 8 height 8
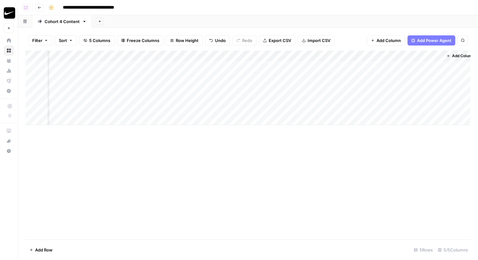
click at [361, 76] on div "Add Column" at bounding box center [248, 88] width 445 height 75
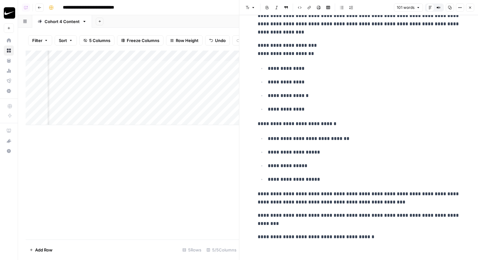
scroll to position [46, 0]
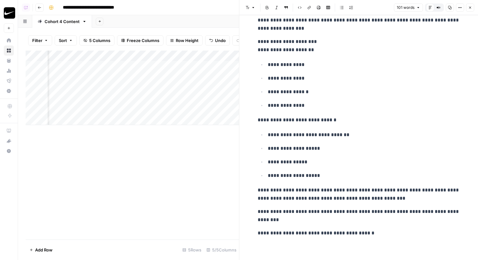
click at [469, 7] on icon "button" at bounding box center [470, 8] width 4 height 4
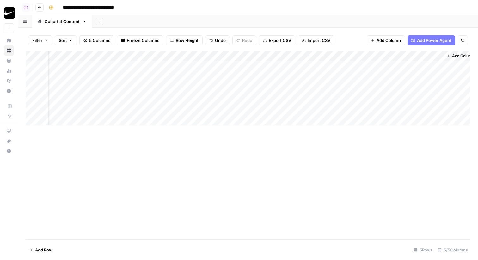
click at [435, 77] on div "Add Column" at bounding box center [248, 88] width 445 height 75
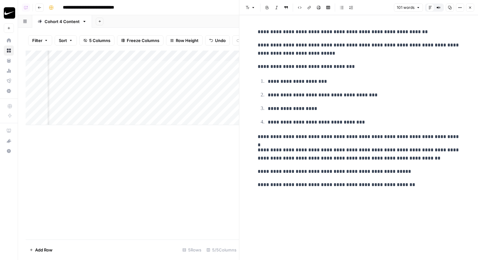
click at [469, 9] on icon "button" at bounding box center [470, 8] width 4 height 4
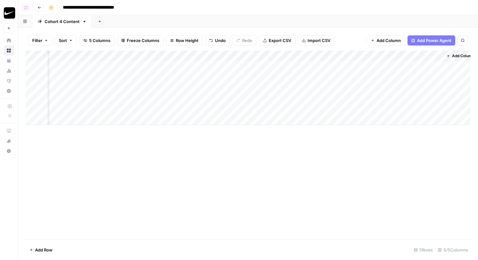
click at [194, 169] on div "Add Column" at bounding box center [248, 145] width 445 height 189
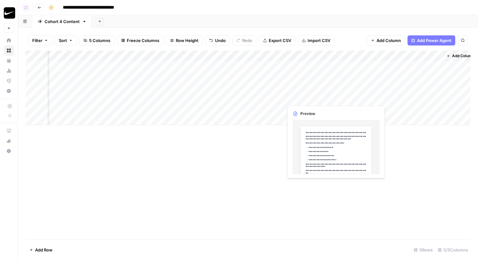
click at [278, 97] on div "Add Column" at bounding box center [248, 88] width 445 height 75
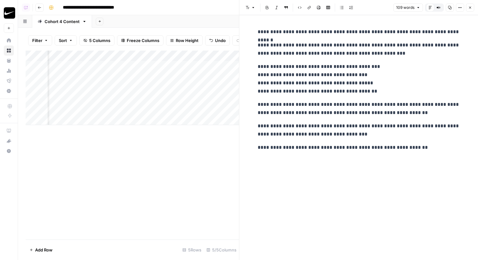
click at [470, 10] on button "Close" at bounding box center [470, 7] width 8 height 8
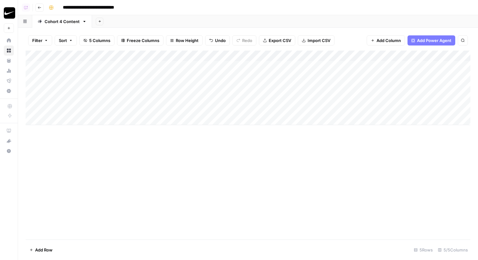
click at [139, 212] on div "Add Column" at bounding box center [248, 145] width 445 height 189
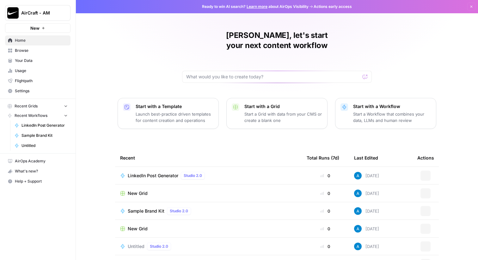
click at [40, 11] on span "AirCraft - AM" at bounding box center [40, 13] width 38 height 6
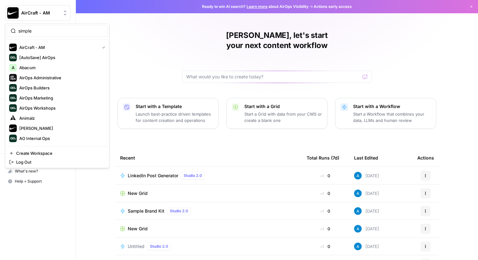
type input "simple"
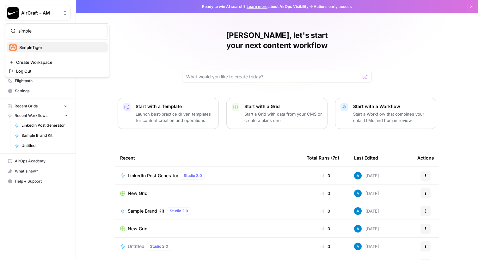
click at [49, 49] on span "SimpleTiger" at bounding box center [60, 47] width 83 height 6
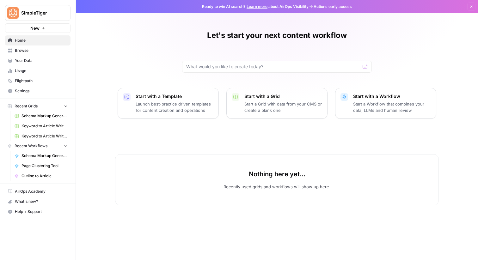
click at [34, 48] on span "Browse" at bounding box center [41, 51] width 53 height 6
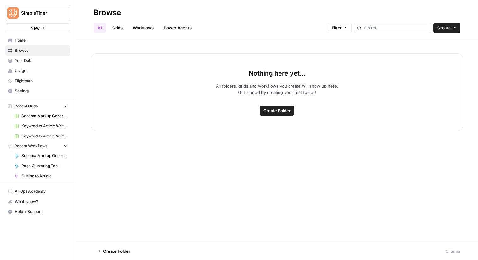
click at [118, 29] on link "Grids" at bounding box center [117, 28] width 18 height 10
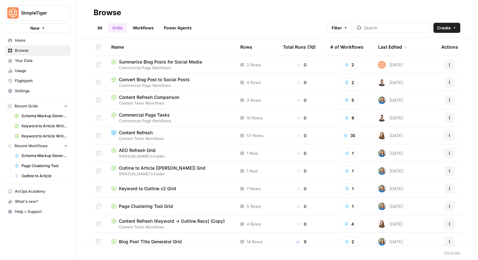
click at [97, 28] on link "All" at bounding box center [100, 28] width 12 height 10
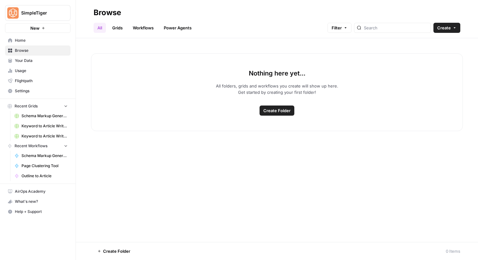
click at [121, 24] on link "Grids" at bounding box center [117, 28] width 18 height 10
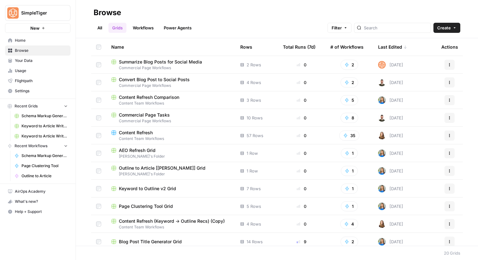
click at [141, 28] on link "Workflows" at bounding box center [143, 28] width 28 height 10
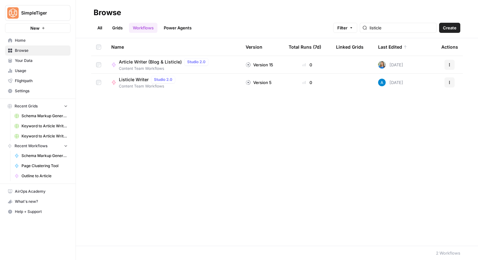
click at [121, 29] on link "Grids" at bounding box center [117, 28] width 18 height 10
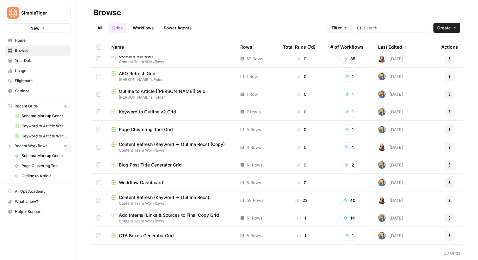
scroll to position [164, 0]
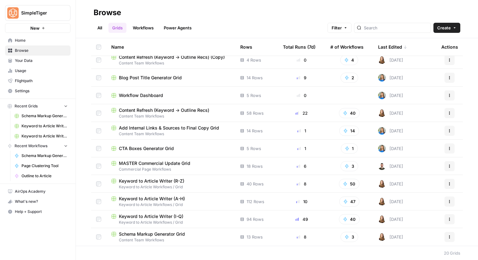
click at [100, 25] on link "All" at bounding box center [100, 28] width 12 height 10
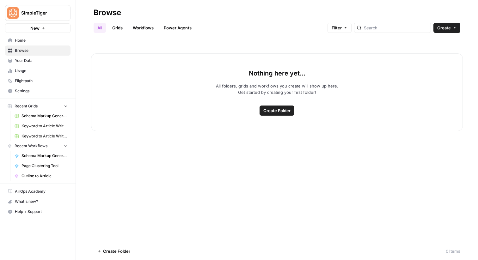
click at [142, 27] on link "Workflows" at bounding box center [143, 28] width 28 height 10
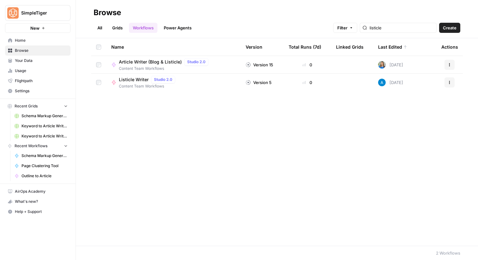
click at [38, 59] on span "Your Data" at bounding box center [41, 61] width 53 height 6
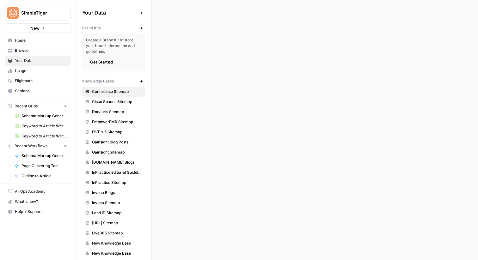
click at [39, 40] on span "Home" at bounding box center [41, 41] width 53 height 6
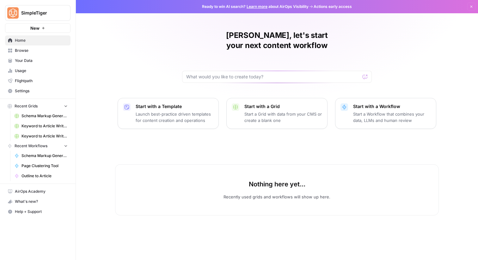
click at [39, 52] on span "Browse" at bounding box center [41, 51] width 53 height 6
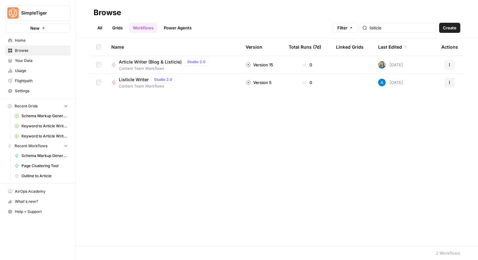
click at [103, 27] on link "All" at bounding box center [100, 28] width 12 height 10
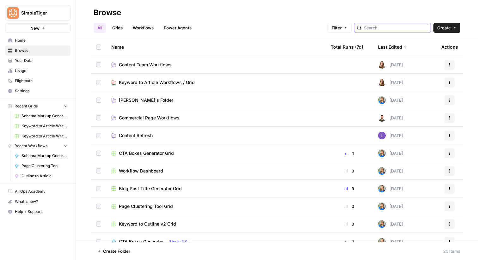
click at [397, 28] on input "search" at bounding box center [396, 28] width 64 height 6
click at [270, 22] on div "All Grids Workflows Power Agents Filter Create" at bounding box center [277, 25] width 367 height 15
click at [166, 83] on span "Keyword to Article Workflows / Grid" at bounding box center [157, 82] width 76 height 6
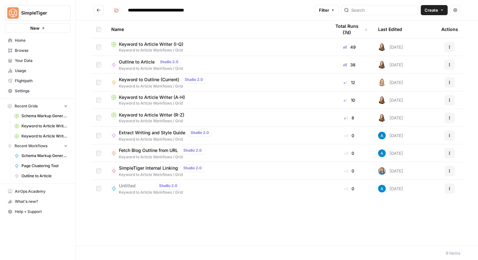
click at [164, 152] on span "Fetch Blog Outline from URL" at bounding box center [148, 150] width 59 height 6
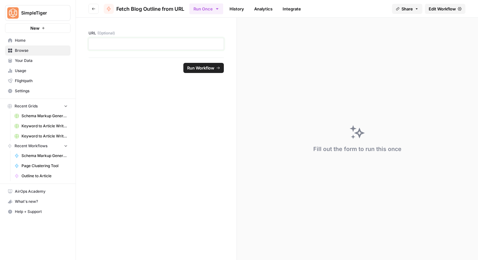
click at [134, 45] on p at bounding box center [156, 44] width 127 height 6
click at [450, 6] on span "Edit Workflow" at bounding box center [442, 9] width 27 height 6
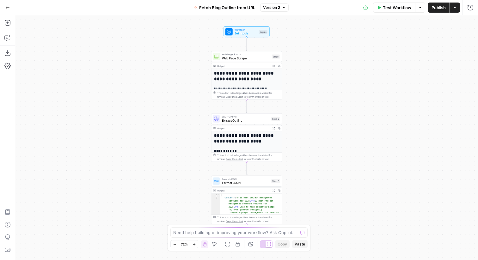
click at [390, 8] on span "Test Workflow" at bounding box center [397, 7] width 28 height 6
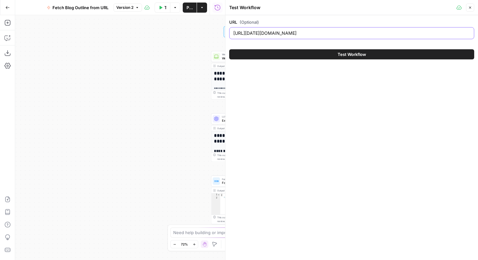
click at [280, 36] on input "https://monday.com/blog/project-management/the-complete-project-management-soft…" at bounding box center [351, 33] width 237 height 6
paste input "www.airops.com/blog/win-ai-search-turn-visibility-into-action"
type input "https://www.airops.com/blog/win-ai-search-turn-visibility-into-action"
click at [278, 53] on button "Test Workflow" at bounding box center [351, 54] width 245 height 10
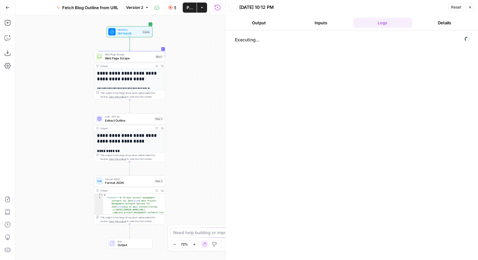
drag, startPoint x: 164, startPoint y: 86, endPoint x: 47, endPoint y: 86, distance: 117.0
click at [47, 86] on div "**********" at bounding box center [120, 137] width 210 height 245
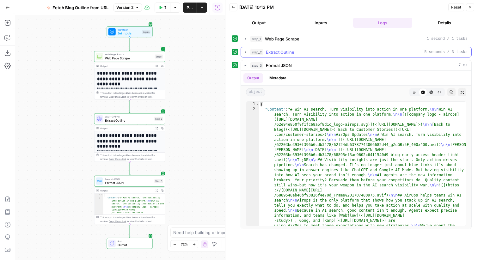
click at [249, 53] on button "step_2 Extract Outline 5 seconds / 3 tasks" at bounding box center [356, 52] width 231 height 10
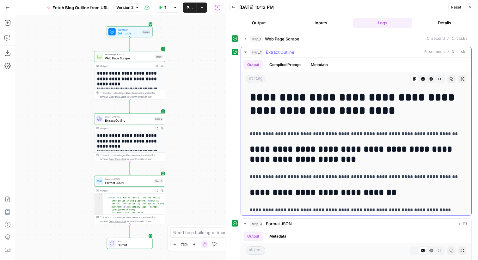
click at [438, 81] on icon "button" at bounding box center [440, 79] width 4 height 4
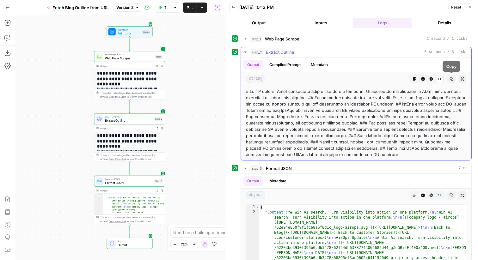
click at [453, 79] on icon "button" at bounding box center [452, 79] width 4 height 4
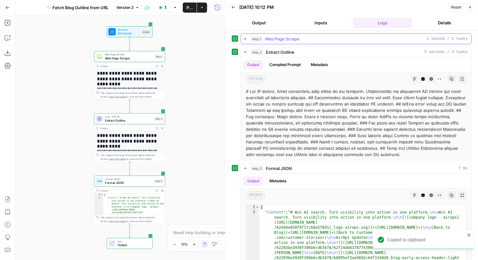
click at [244, 38] on icon "button" at bounding box center [245, 38] width 5 height 5
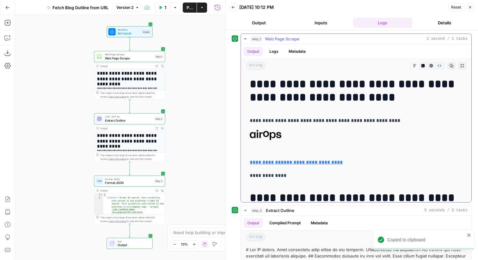
click at [442, 66] on button "Raw Output" at bounding box center [439, 66] width 8 height 8
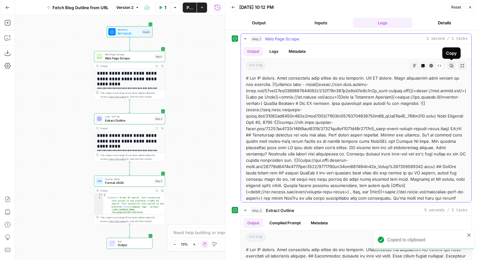
click at [450, 66] on icon "button" at bounding box center [451, 65] width 3 height 3
click at [321, 26] on button "Inputs" at bounding box center [320, 23] width 59 height 10
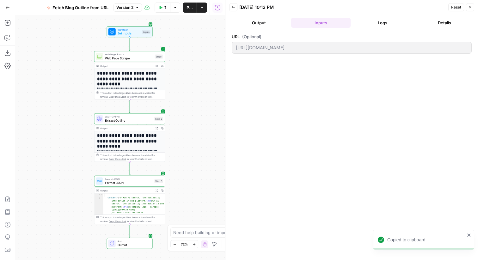
click at [234, 48] on div "https://www.airops.com/blog/win-ai-search-turn-visibility-into-action" at bounding box center [352, 48] width 240 height 12
click at [394, 22] on button "Logs" at bounding box center [382, 23] width 59 height 10
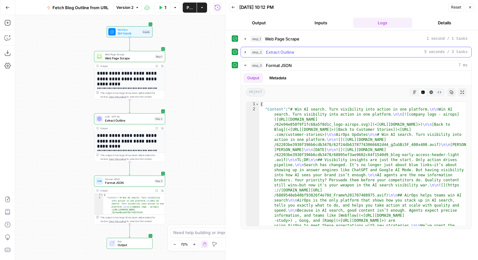
click at [291, 52] on span "Extract Outline" at bounding box center [280, 52] width 28 height 6
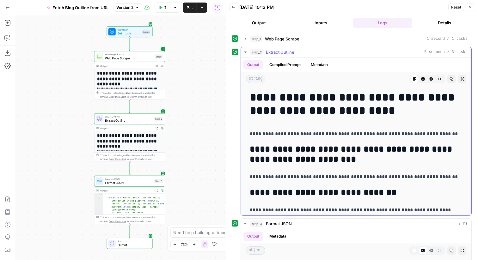
drag, startPoint x: 336, startPoint y: 109, endPoint x: 251, endPoint y: 102, distance: 85.7
click at [251, 102] on h1 "**********" at bounding box center [356, 104] width 213 height 27
copy h1 "**********"
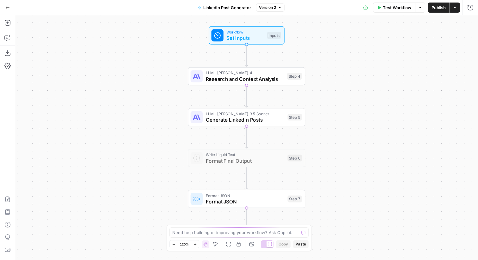
click at [272, 117] on span "Generate LinkedIn Posts" at bounding box center [245, 120] width 79 height 8
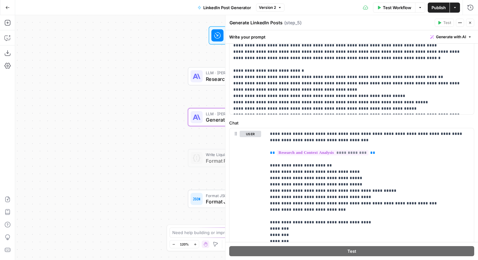
scroll to position [204, 0]
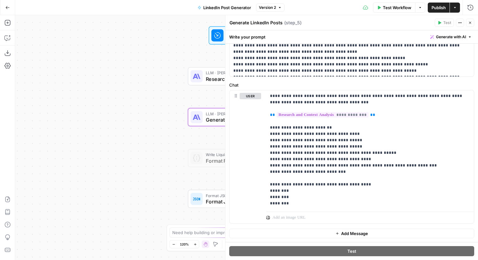
click at [444, 35] on span "Generate with AI" at bounding box center [451, 37] width 30 height 6
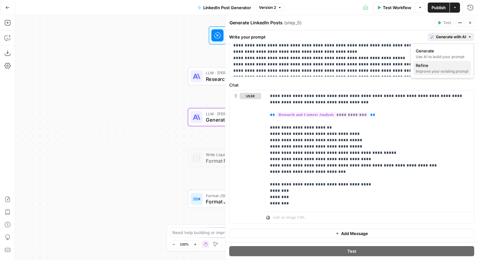
click at [428, 69] on div "Improve your existing prompt" at bounding box center [442, 72] width 53 height 6
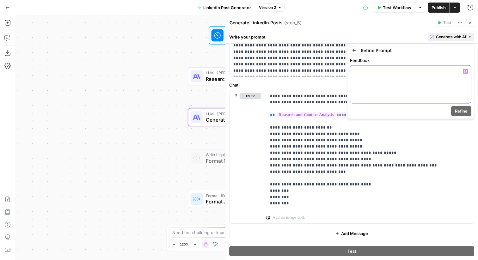
click at [369, 86] on div at bounding box center [410, 85] width 121 height 38
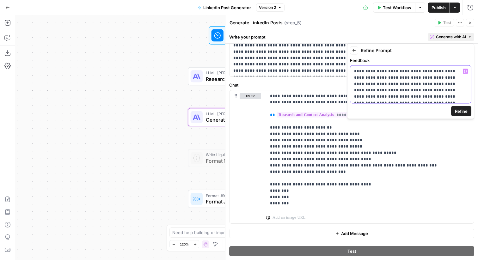
scroll to position [3, 0]
click at [455, 108] on span "Refine" at bounding box center [461, 111] width 13 height 6
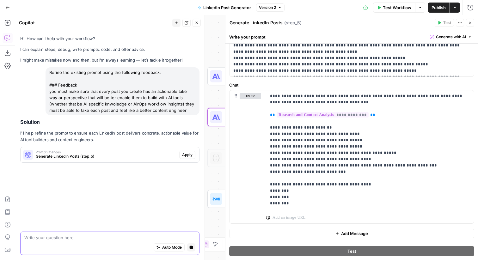
scroll to position [0, 0]
click at [185, 154] on span "Apply" at bounding box center [187, 155] width 10 height 6
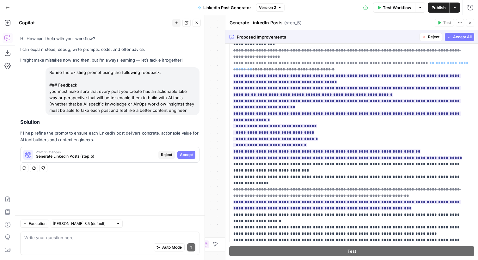
scroll to position [176, 0]
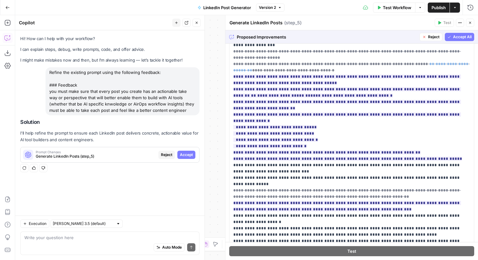
click at [466, 37] on span "Accept All" at bounding box center [462, 37] width 19 height 6
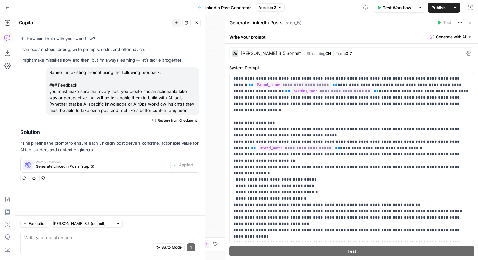
click at [436, 5] on span "Publish" at bounding box center [439, 7] width 14 height 6
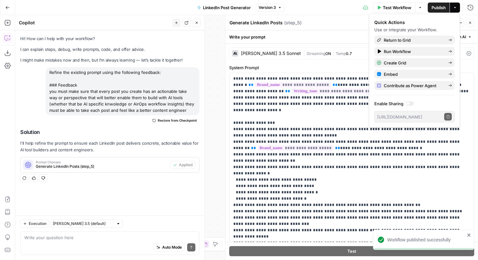
click at [469, 21] on icon "button" at bounding box center [470, 23] width 4 height 4
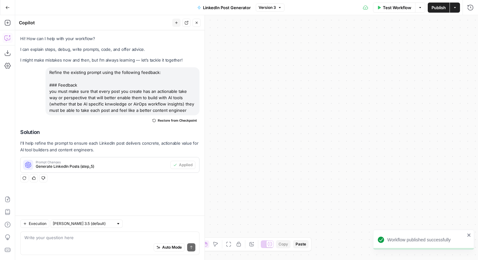
click at [198, 23] on icon "button" at bounding box center [197, 23] width 4 height 4
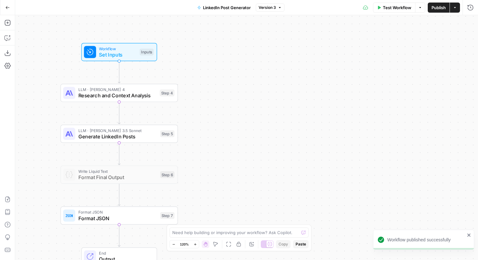
drag, startPoint x: 145, startPoint y: 126, endPoint x: 368, endPoint y: 122, distance: 223.0
click at [368, 122] on div "Workflow Set Inputs Inputs LLM · Claude Sonnet 4 Research and Context Analysis …" at bounding box center [246, 137] width 463 height 245
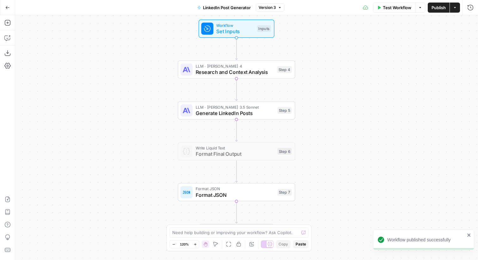
drag, startPoint x: 347, startPoint y: 156, endPoint x: 330, endPoint y: 92, distance: 66.1
click at [330, 92] on div "Workflow Set Inputs Inputs LLM · Claude Sonnet 4 Research and Context Analysis …" at bounding box center [246, 137] width 463 height 245
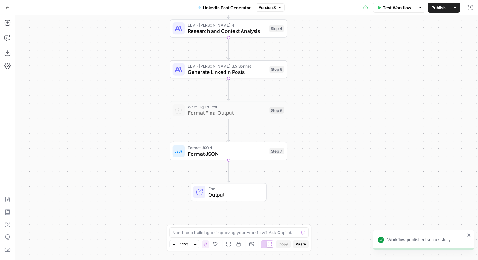
click at [262, 33] on span "Research and Context Analysis" at bounding box center [227, 31] width 78 height 8
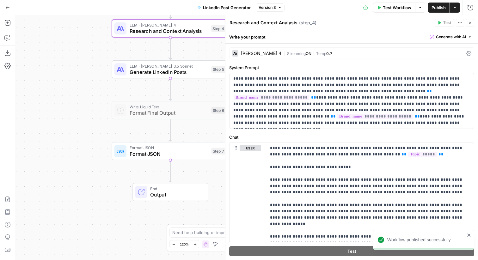
drag, startPoint x: 146, startPoint y: 159, endPoint x: 71, endPoint y: 159, distance: 74.3
click at [71, 159] on div "Workflow Set Inputs Inputs LLM · Claude Sonnet 4 Research and Context Analysis …" at bounding box center [246, 137] width 463 height 245
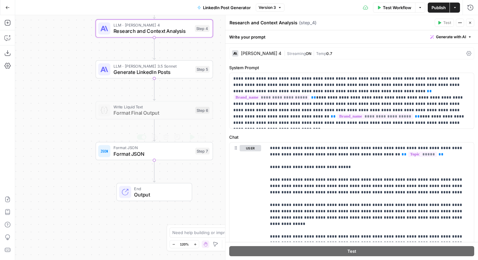
click at [133, 157] on span "Format JSON" at bounding box center [153, 154] width 79 height 8
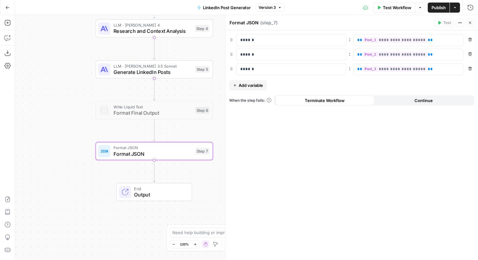
click at [473, 21] on button "Close" at bounding box center [470, 23] width 8 height 8
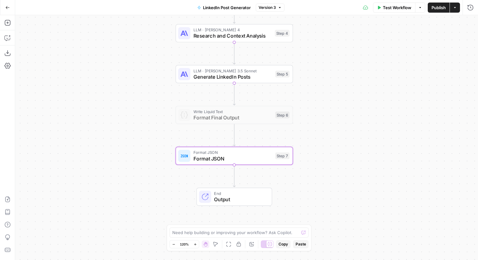
drag, startPoint x: 282, startPoint y: 39, endPoint x: 366, endPoint y: 44, distance: 83.6
click at [366, 44] on div "Workflow Set Inputs Inputs LLM · Claude Sonnet 4 Research and Context Analysis …" at bounding box center [246, 137] width 463 height 245
click at [9, 12] on button "Go Back" at bounding box center [7, 7] width 11 height 11
